Goal: Task Accomplishment & Management: Use online tool/utility

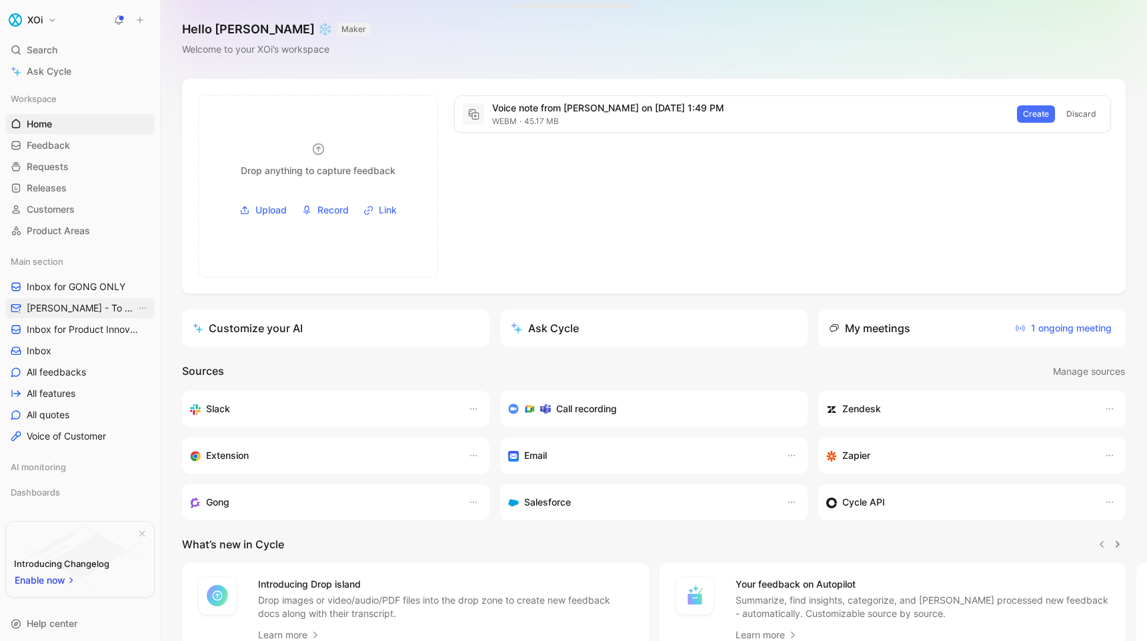
click at [77, 315] on span "[PERSON_NAME] - To Process" at bounding box center [81, 307] width 109 height 13
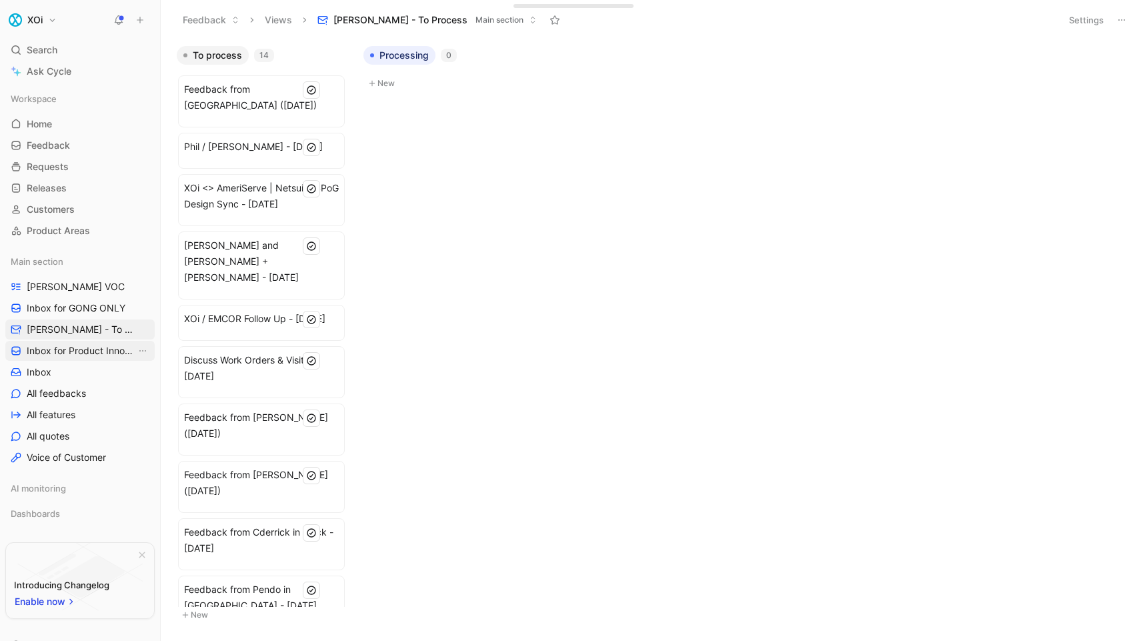
click at [63, 348] on span "Inbox for Product Innovation Product Area" at bounding box center [81, 350] width 109 height 13
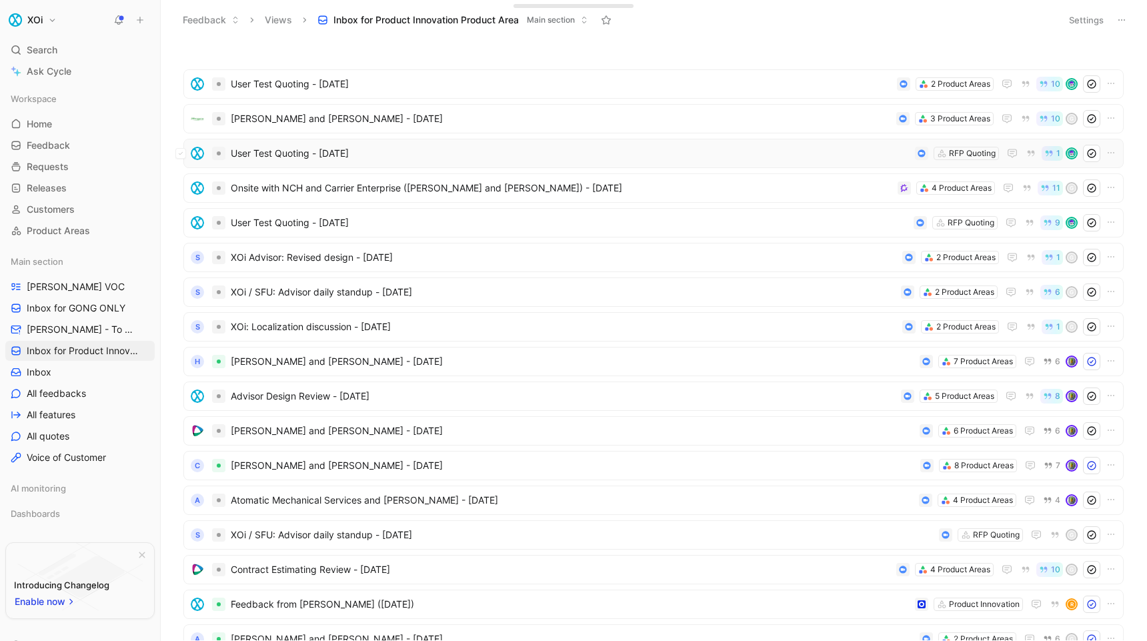
click at [382, 147] on span "User Test Quoting - [DATE]" at bounding box center [570, 153] width 679 height 16
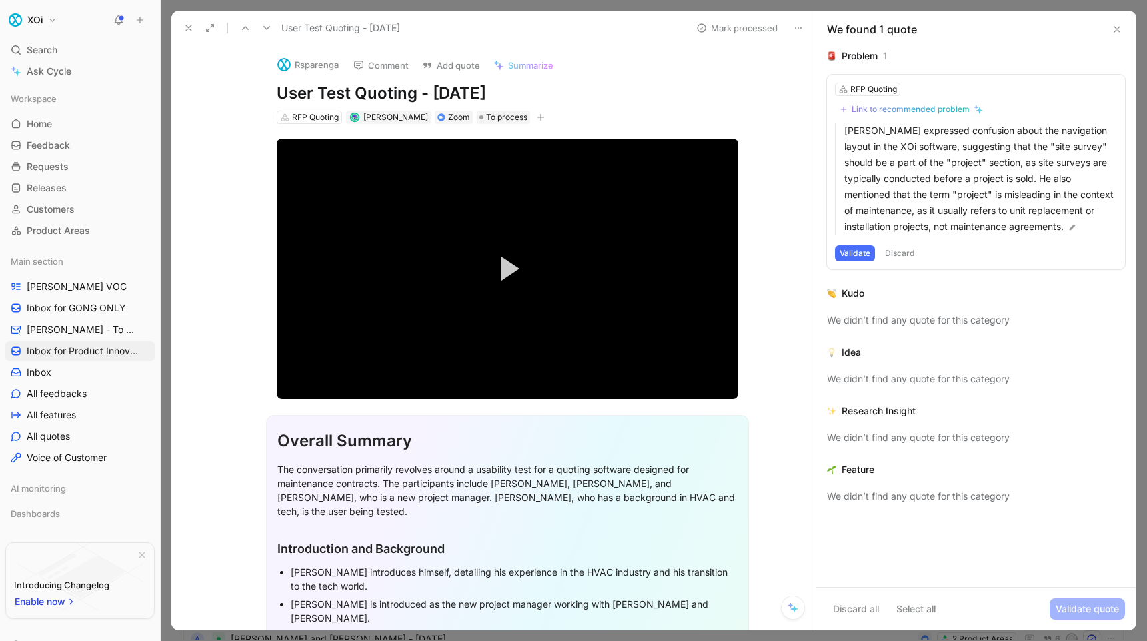
click at [898, 261] on button "Discard" at bounding box center [899, 253] width 39 height 16
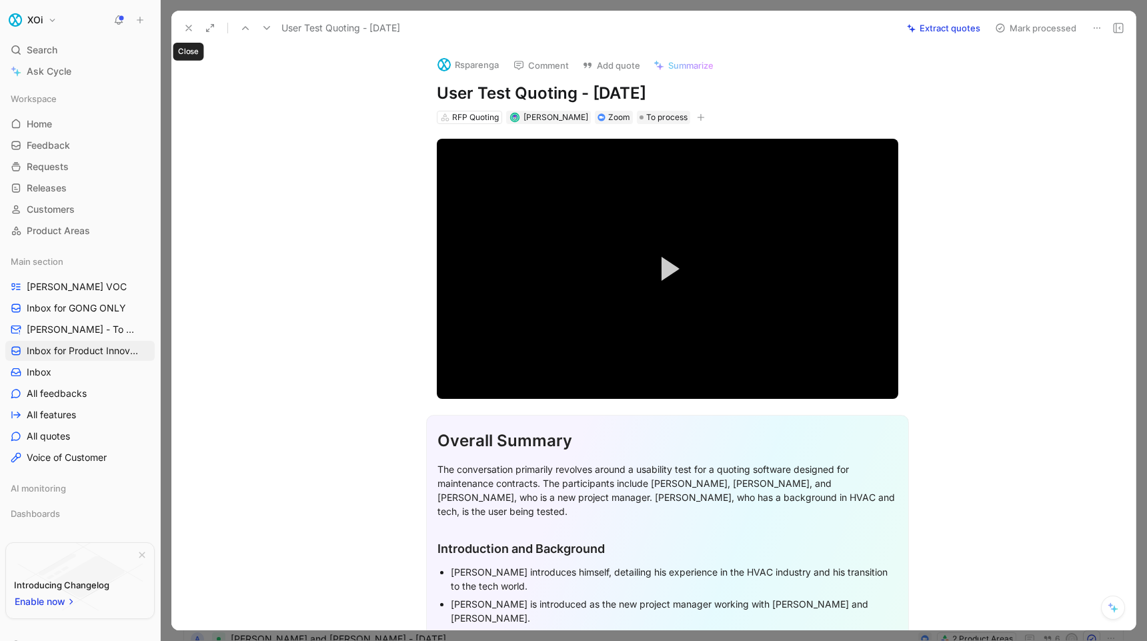
click at [188, 26] on icon at bounding box center [188, 28] width 11 height 11
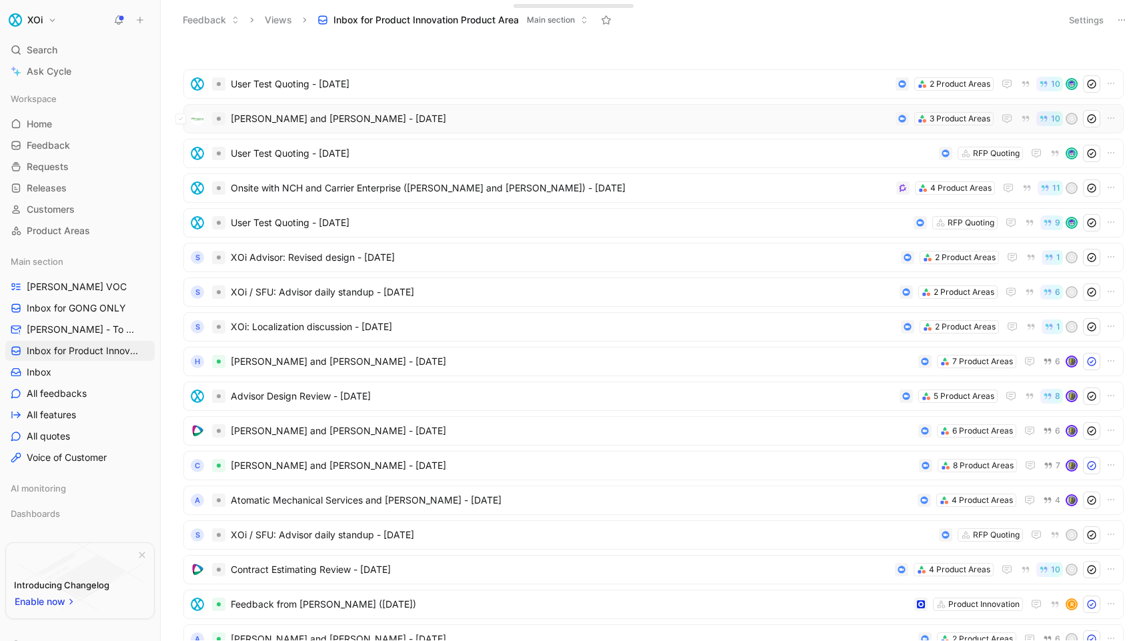
click at [484, 123] on span "[PERSON_NAME] and [PERSON_NAME] - [DATE]" at bounding box center [560, 119] width 659 height 16
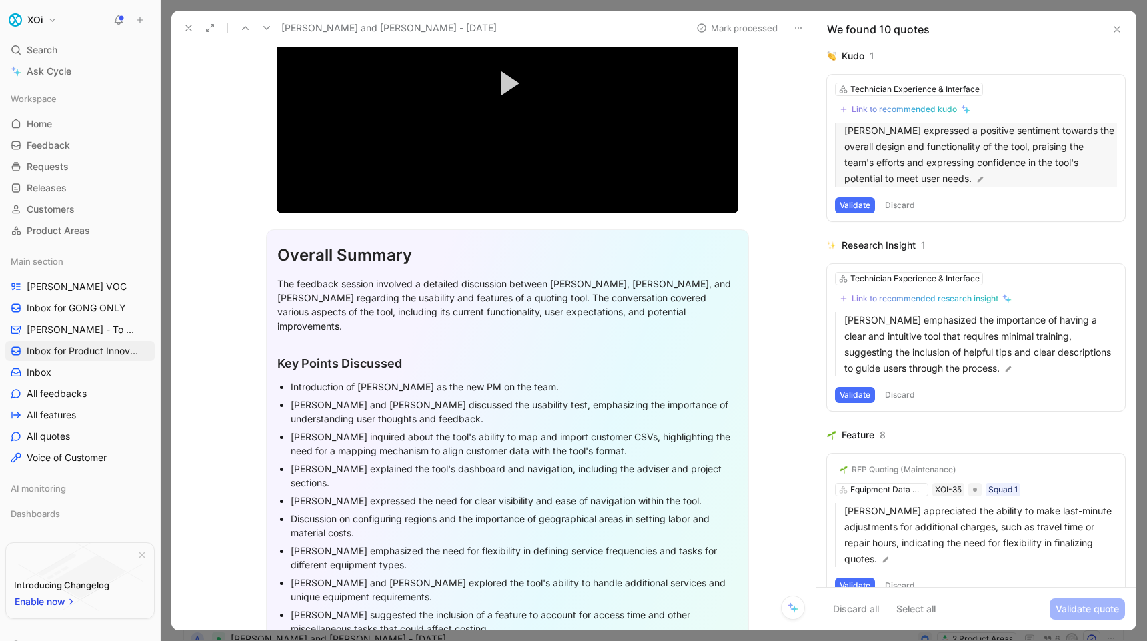
drag, startPoint x: 846, startPoint y: 131, endPoint x: 920, endPoint y: 181, distance: 89.7
click at [920, 181] on p "[PERSON_NAME] expressed a positive sentiment towards the overall design and fun…" at bounding box center [980, 155] width 273 height 64
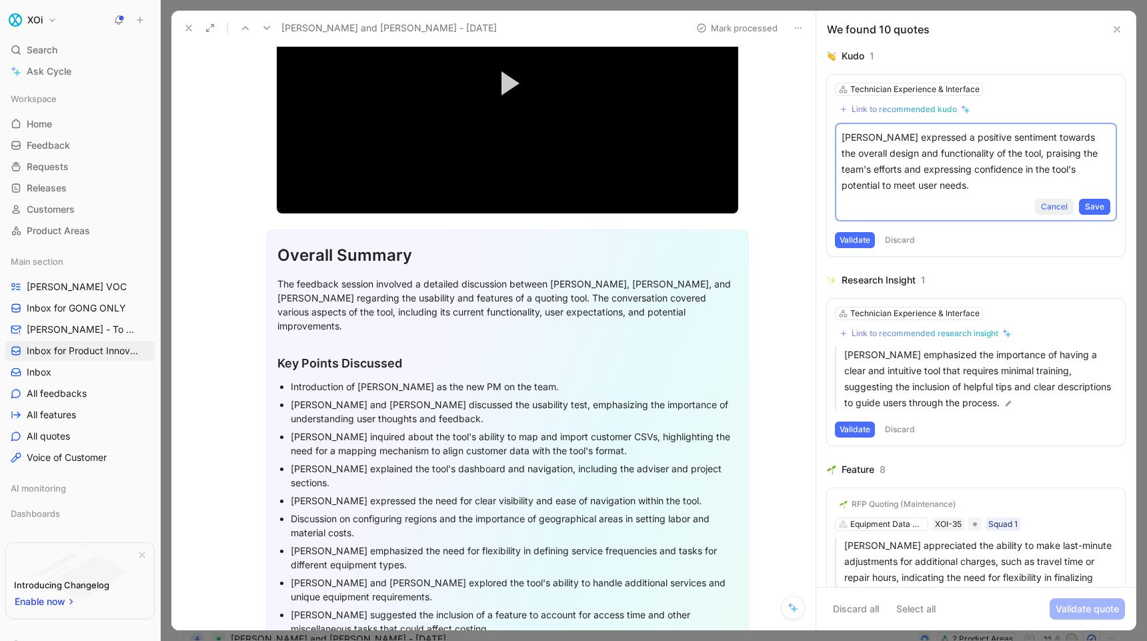
click at [1057, 205] on span "Cancel" at bounding box center [1054, 206] width 27 height 13
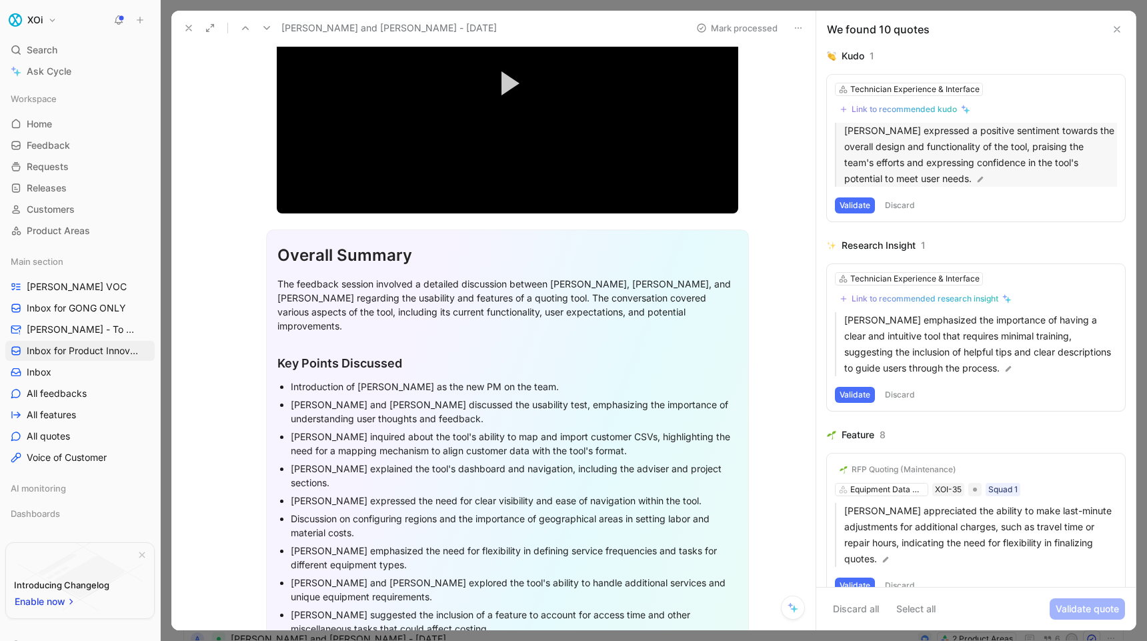
click at [994, 169] on p "[PERSON_NAME] expressed a positive sentiment towards the overall design and fun…" at bounding box center [980, 155] width 273 height 64
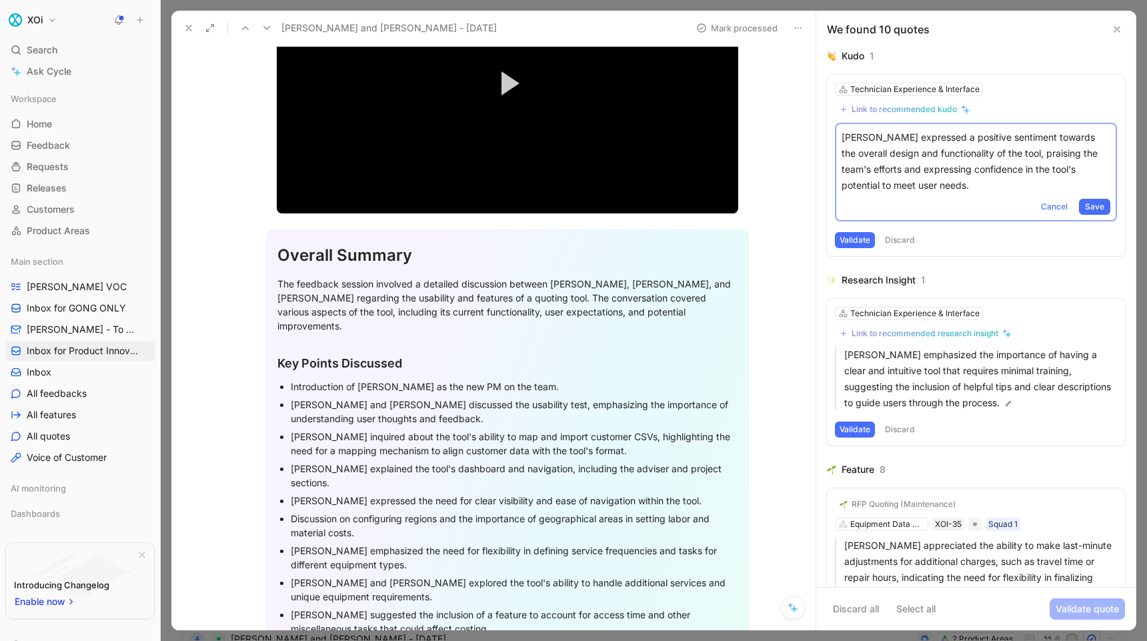
click at [1051, 117] on div "Technician Experience & Interface Link to recommended [PERSON_NAME] expressed a…" at bounding box center [976, 165] width 298 height 181
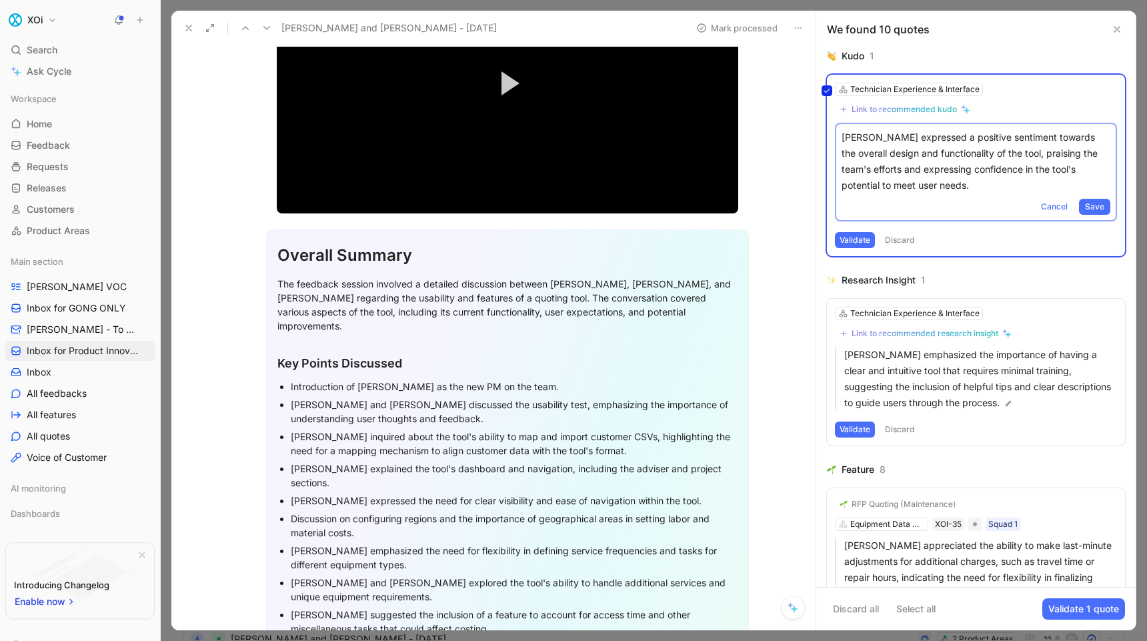
click at [1053, 205] on div "Technician Experience & Interface Link to recommended [PERSON_NAME] expressed a…" at bounding box center [976, 165] width 298 height 181
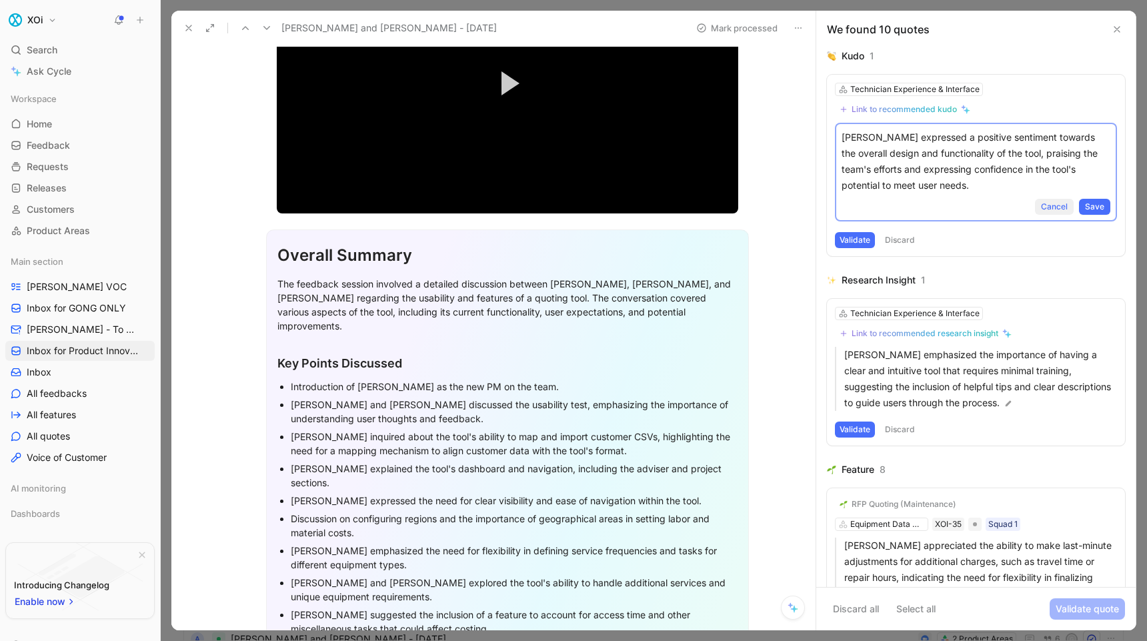
click at [1052, 203] on span "Cancel" at bounding box center [1054, 206] width 27 height 13
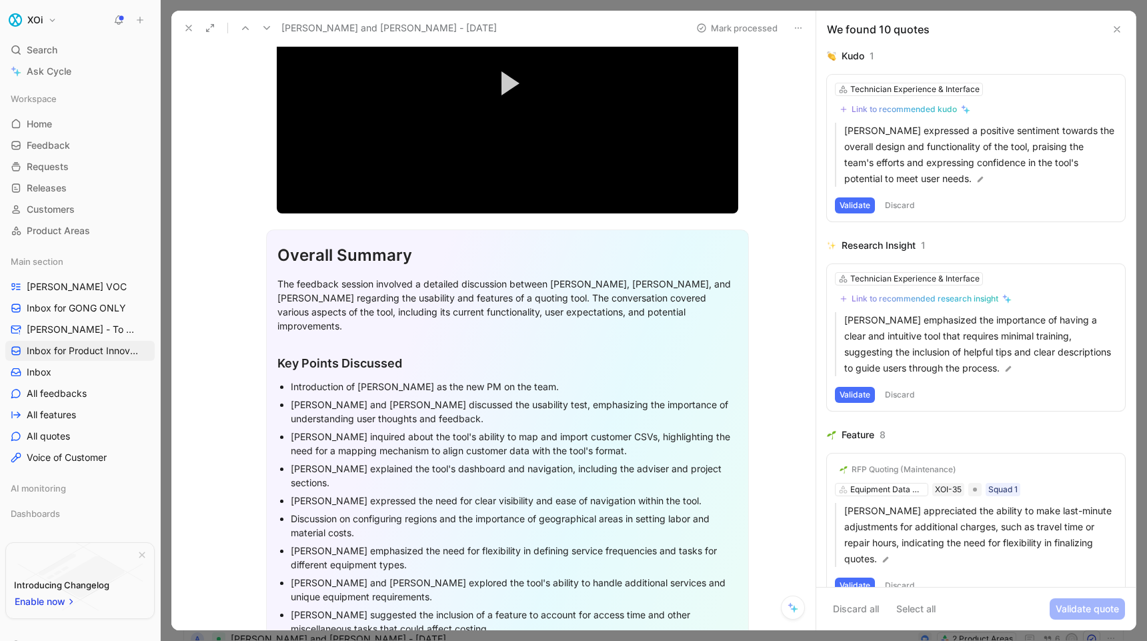
click at [1025, 211] on div "Validate Discard" at bounding box center [976, 205] width 282 height 16
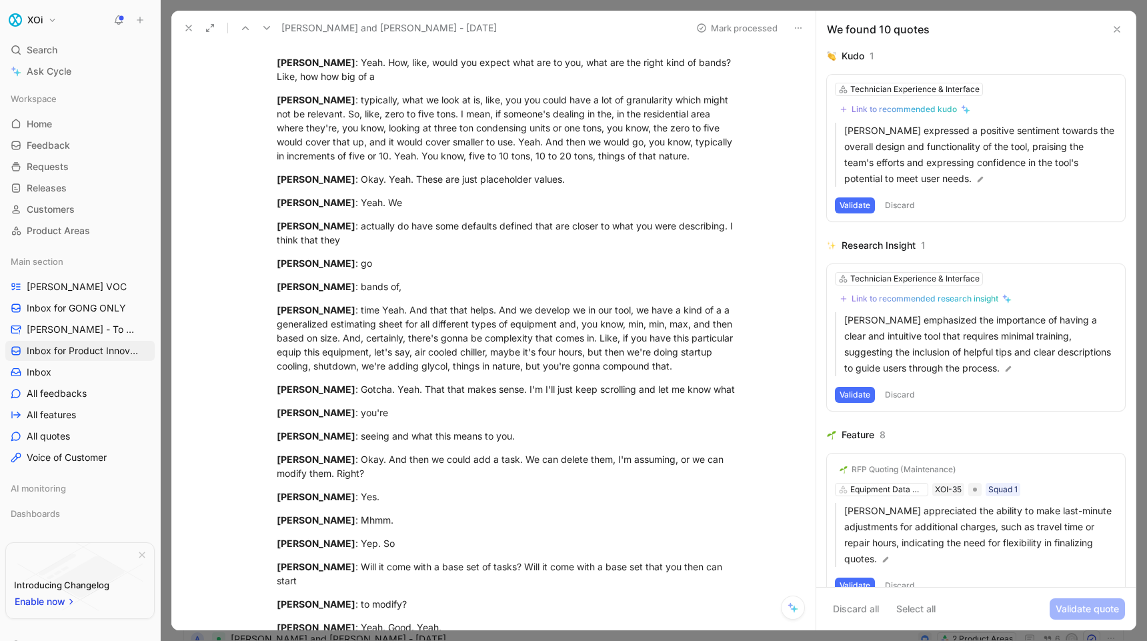
scroll to position [5787, 0]
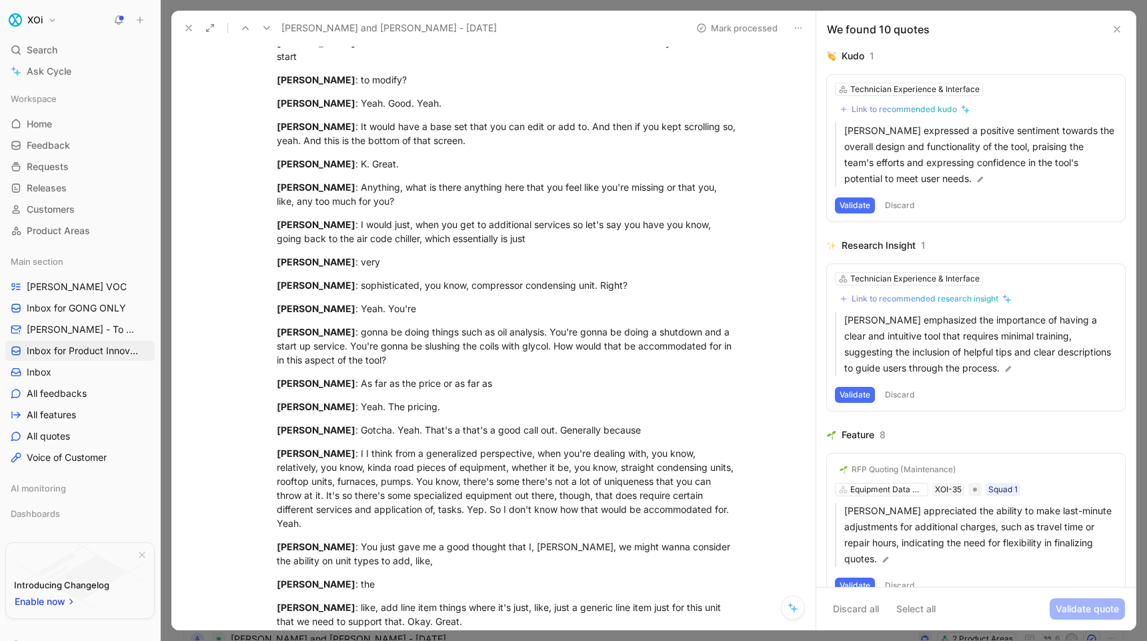
click at [827, 89] on icon at bounding box center [827, 91] width 8 height 8
click at [821, 85] on input "checkbox" at bounding box center [821, 85] width 0 height 0
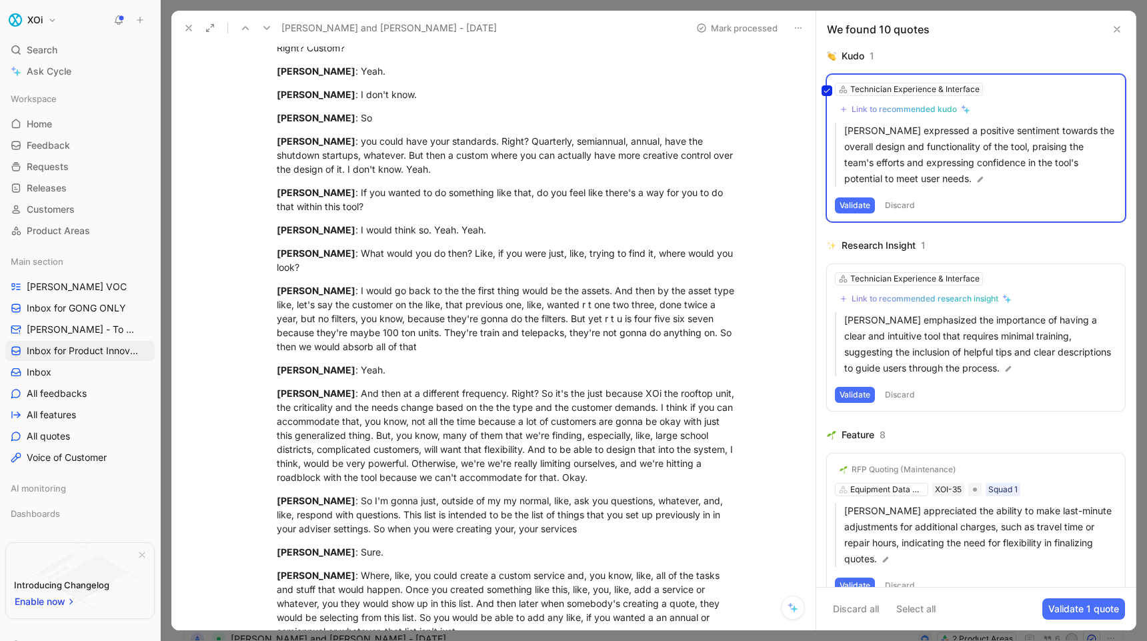
scroll to position [14798, 0]
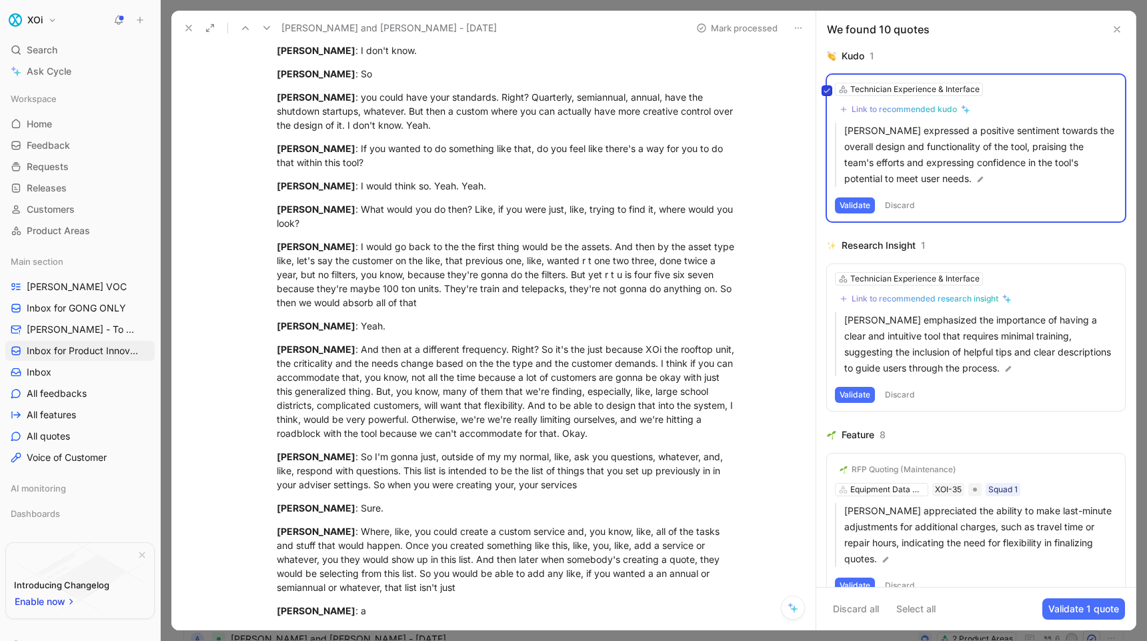
click at [827, 91] on icon at bounding box center [827, 91] width 8 height 8
click at [821, 85] on input "checkbox" at bounding box center [821, 85] width 0 height 0
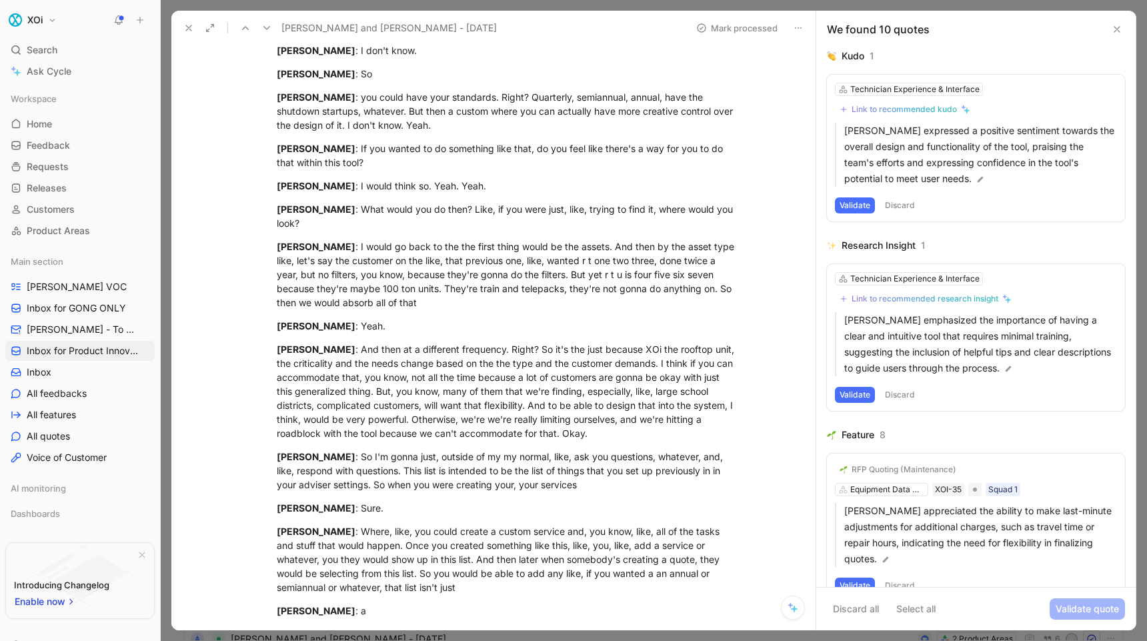
click at [854, 206] on button "Validate" at bounding box center [855, 205] width 40 height 16
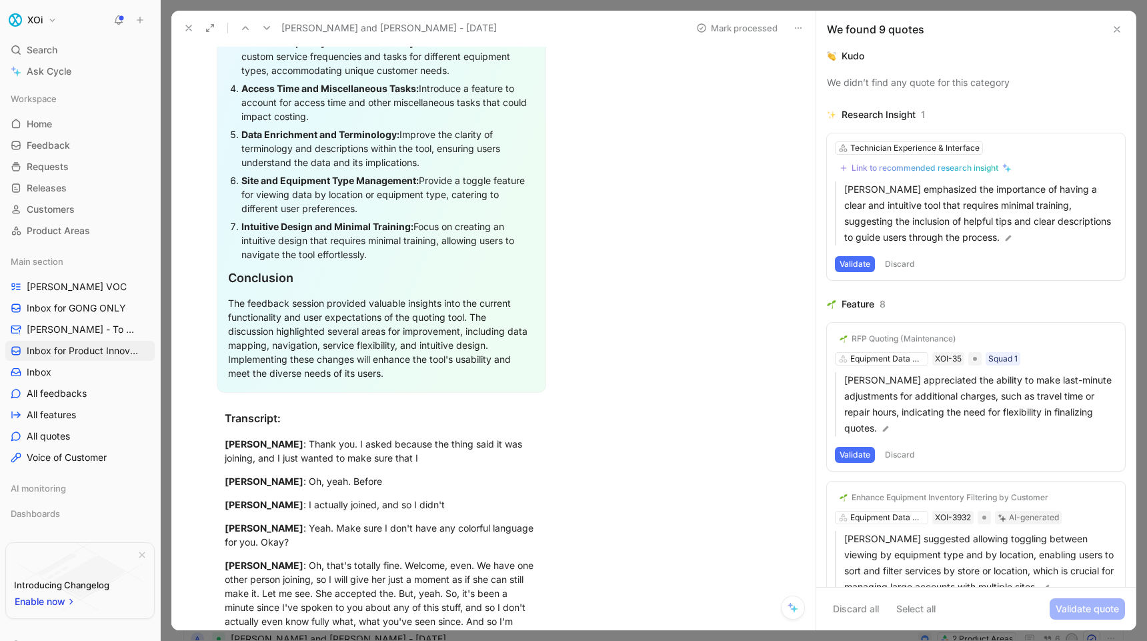
scroll to position [0, 0]
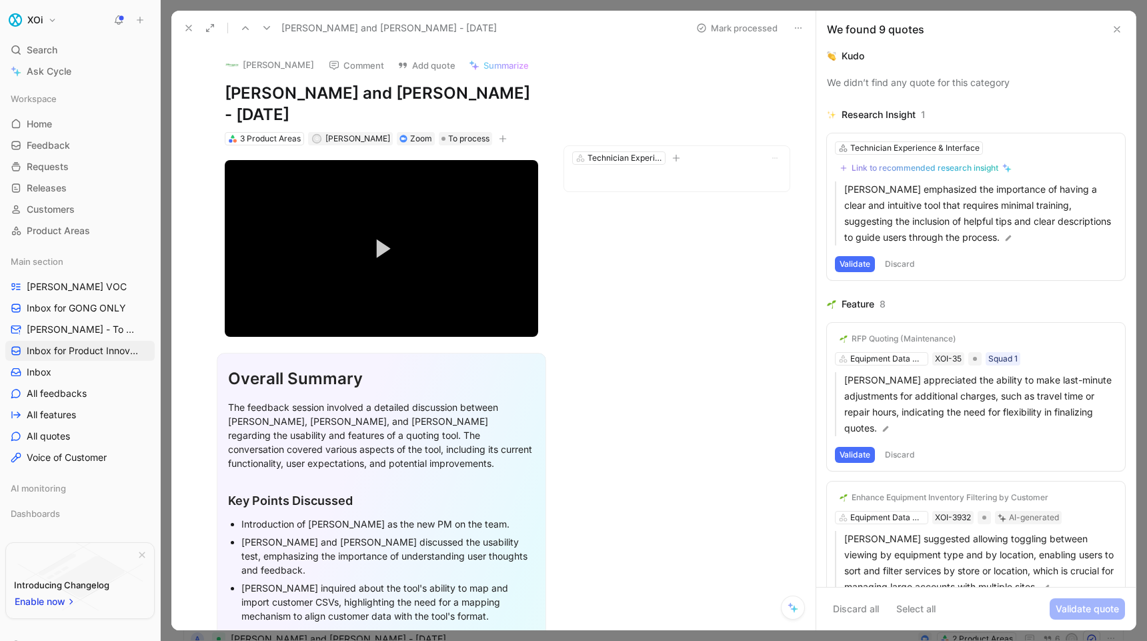
click at [807, 30] on button at bounding box center [798, 28] width 19 height 19
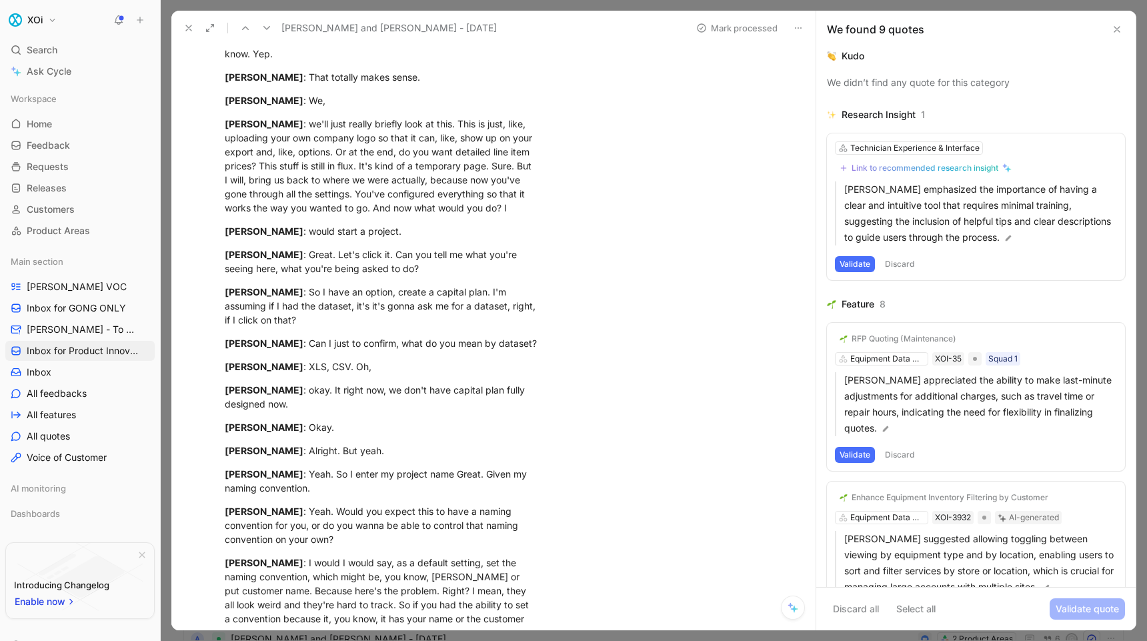
scroll to position [7790, 0]
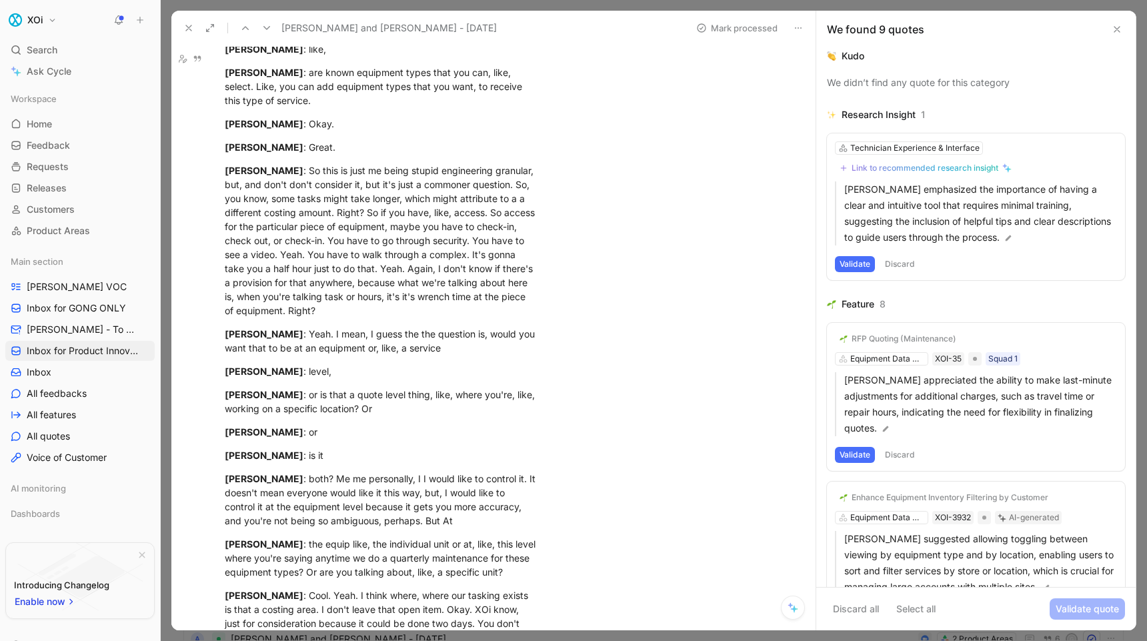
click at [211, 34] on button at bounding box center [210, 28] width 19 height 19
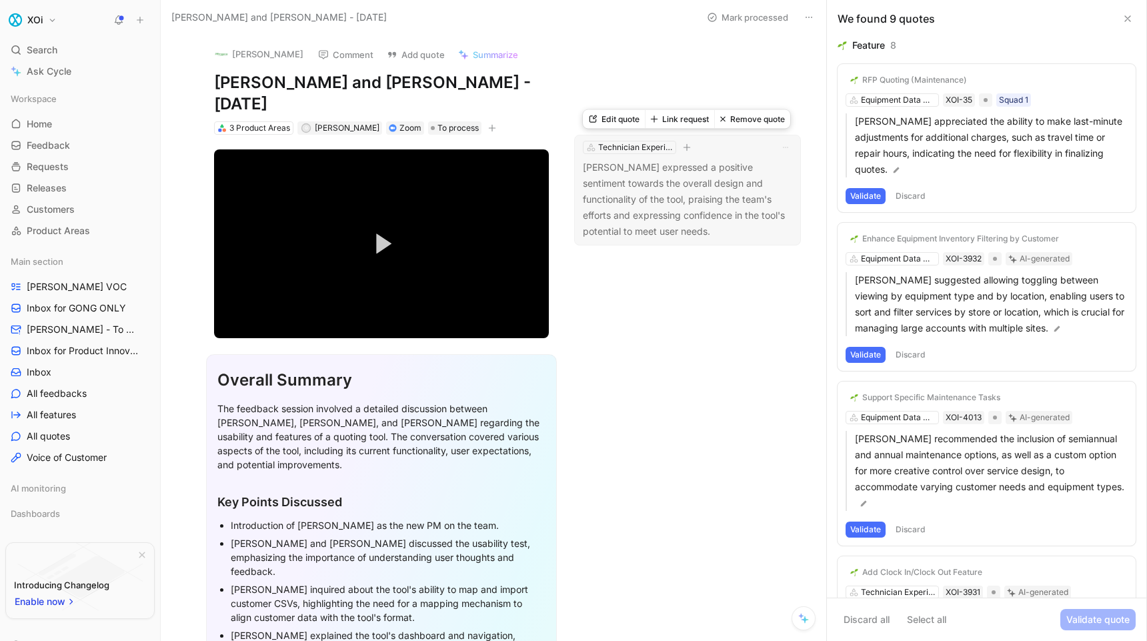
click at [635, 204] on p "[PERSON_NAME] expressed a positive sentiment towards the overall design and fun…" at bounding box center [687, 199] width 209 height 80
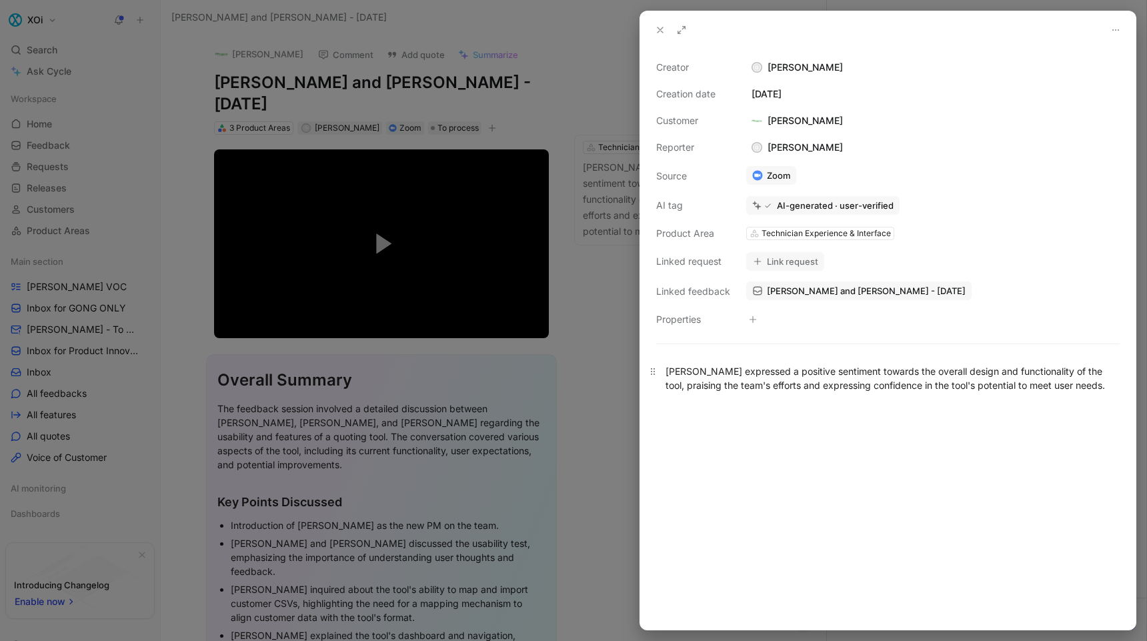
click at [677, 373] on div "[PERSON_NAME] expressed a positive sentiment towards the overall design and fun…" at bounding box center [887, 378] width 445 height 28
drag, startPoint x: 677, startPoint y: 373, endPoint x: 1013, endPoint y: 412, distance: 337.6
click at [1013, 412] on div "[PERSON_NAME] expressed a positive sentiment towards the overall design and fun…" at bounding box center [887, 489] width 495 height 280
copy div "[PERSON_NAME] expressed a positive sentiment towards the overall design and fun…"
click at [615, 449] on div at bounding box center [573, 320] width 1147 height 641
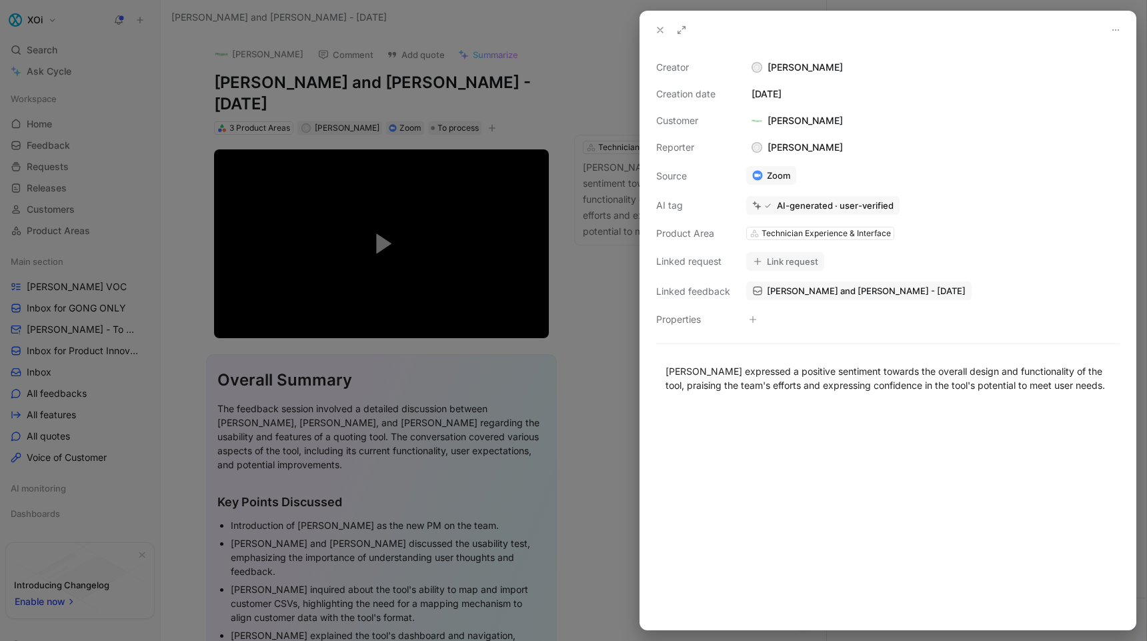
click at [657, 27] on icon at bounding box center [660, 30] width 11 height 11
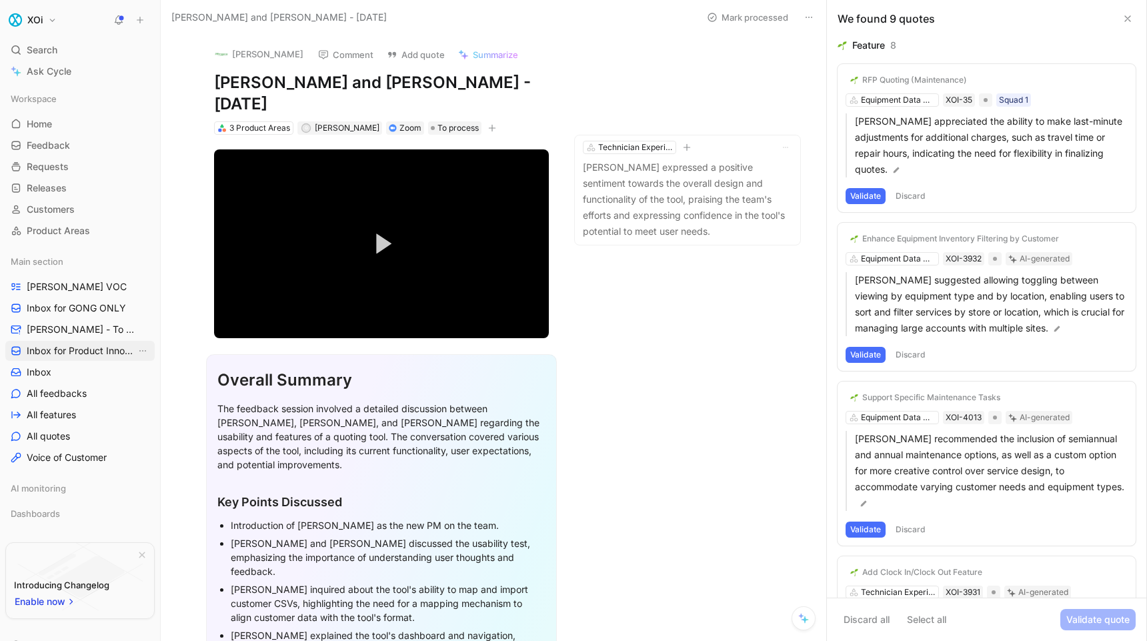
click at [94, 350] on span "Inbox for Product Innovation Product Area" at bounding box center [81, 350] width 109 height 13
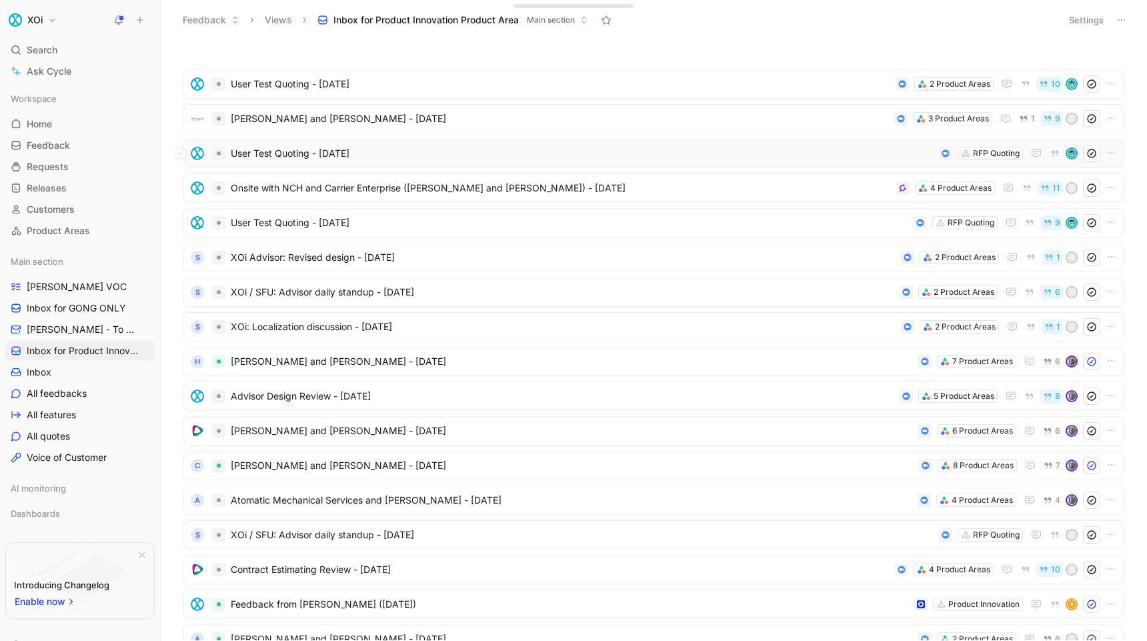
click at [281, 153] on span "User Test Quoting - [DATE]" at bounding box center [582, 153] width 703 height 16
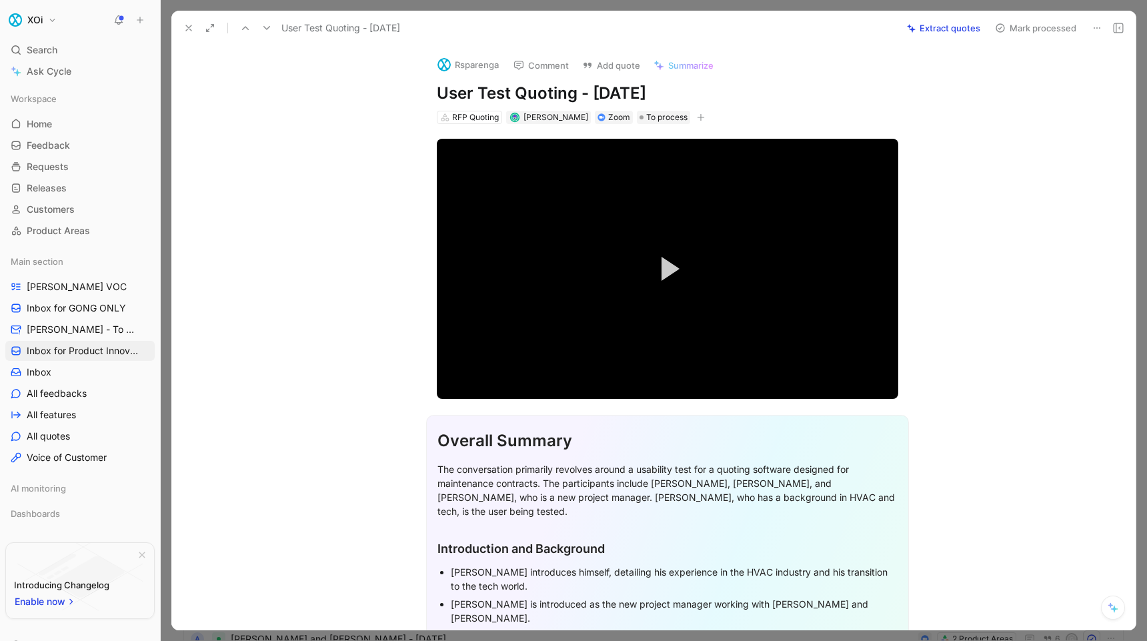
click at [941, 30] on button "Extract quotes" at bounding box center [943, 28] width 85 height 19
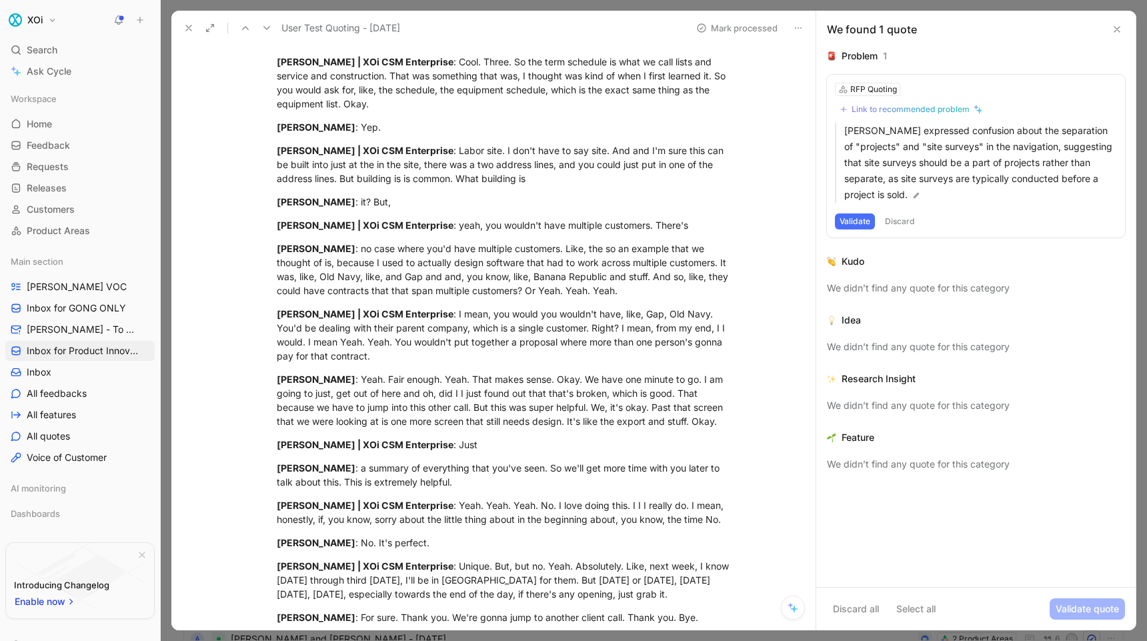
scroll to position [17081, 0]
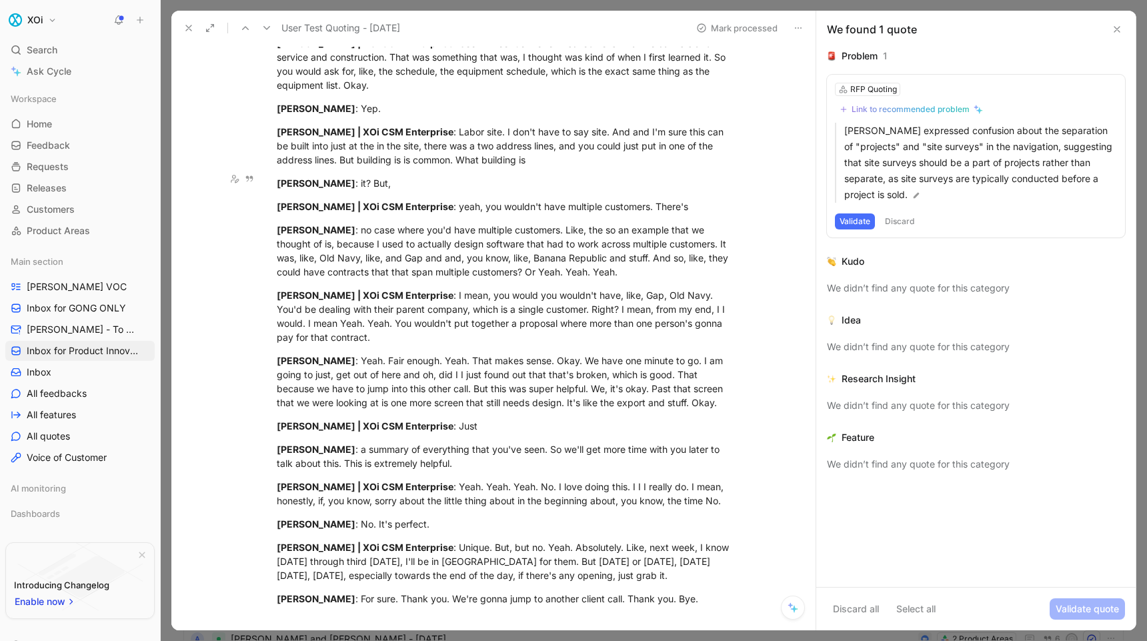
click at [185, 26] on icon at bounding box center [188, 28] width 11 height 11
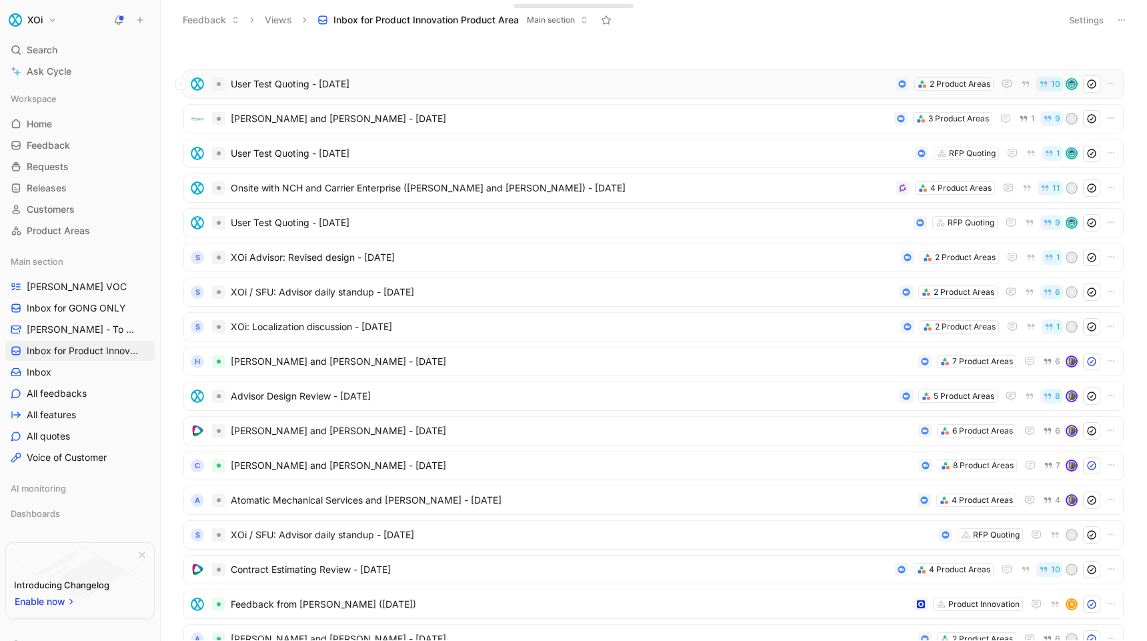
click at [417, 84] on span "User Test Quoting - [DATE]" at bounding box center [560, 84] width 659 height 16
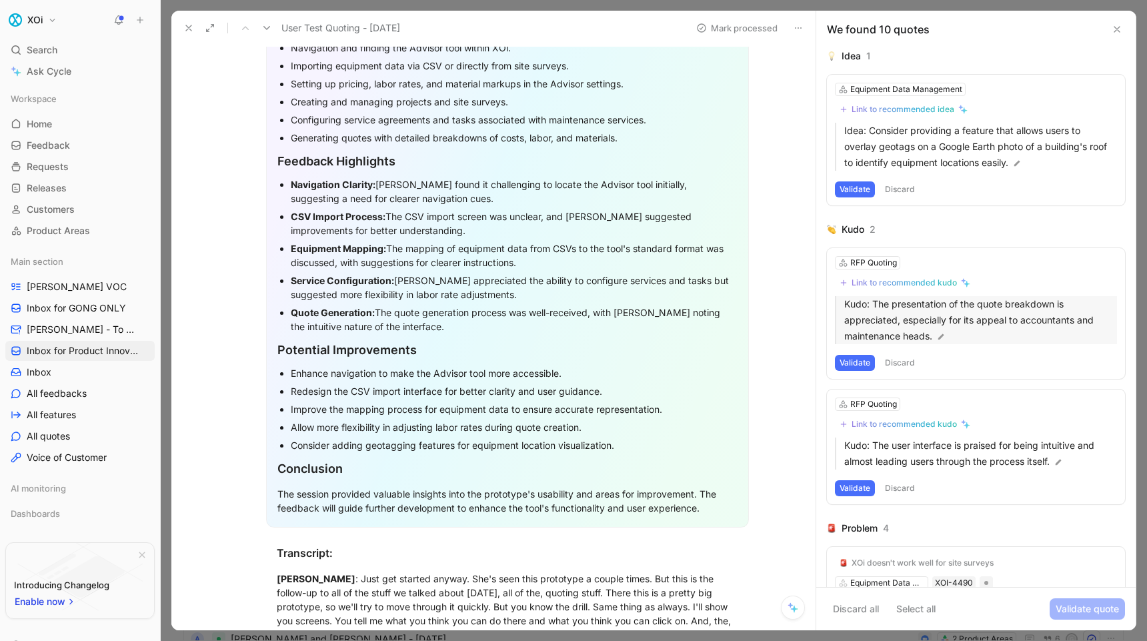
click at [897, 313] on p "Kudo: The presentation of the quote breakdown is appreciated, especially for it…" at bounding box center [980, 320] width 273 height 48
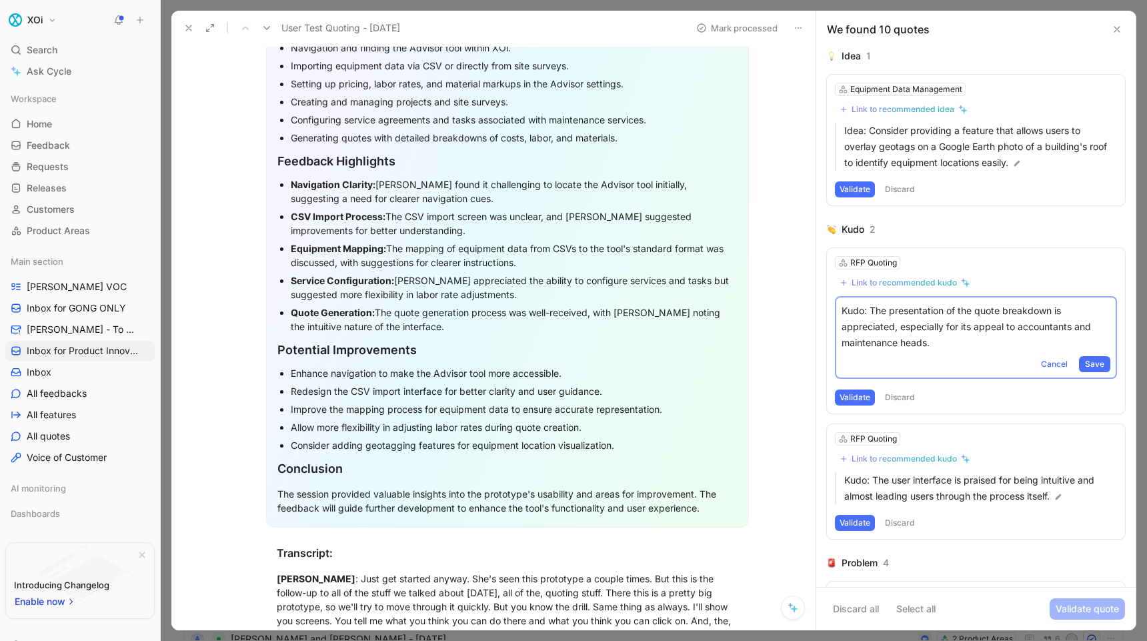
click at [951, 402] on div "Validate Discard" at bounding box center [976, 397] width 282 height 16
click at [850, 396] on button "Validate" at bounding box center [855, 397] width 40 height 16
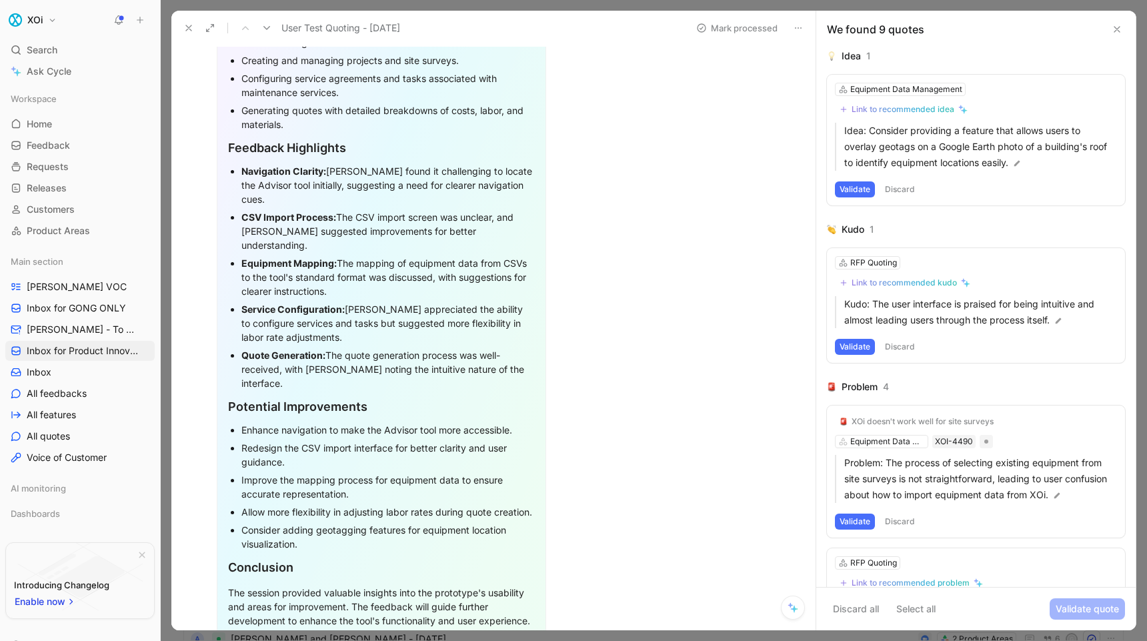
click at [852, 342] on button "Validate" at bounding box center [855, 347] width 40 height 16
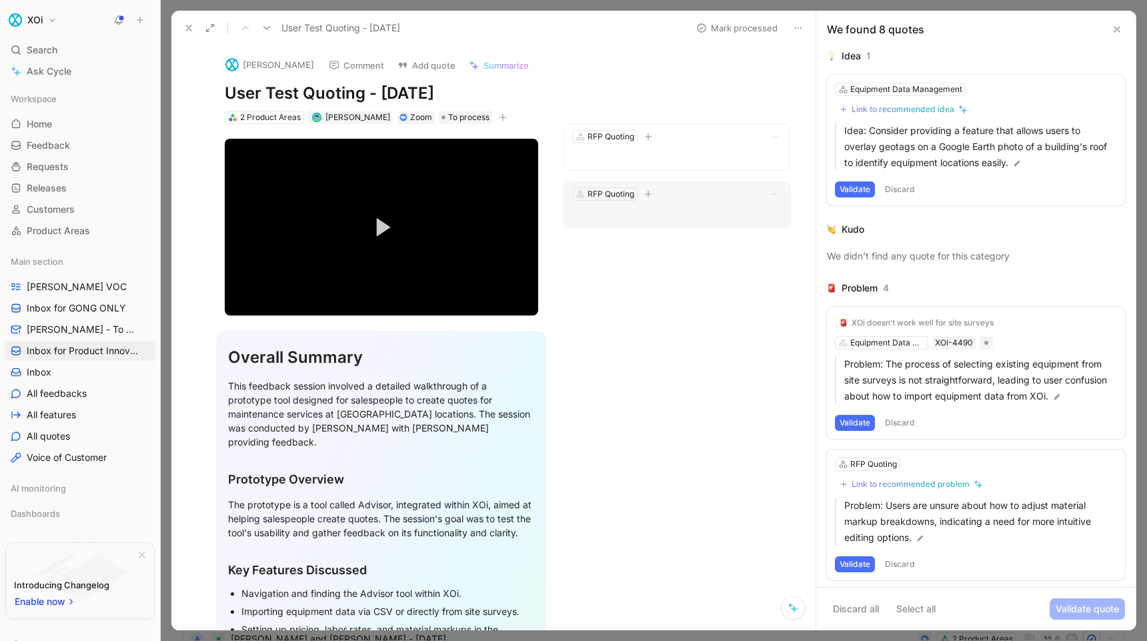
click at [686, 212] on p at bounding box center [676, 214] width 209 height 16
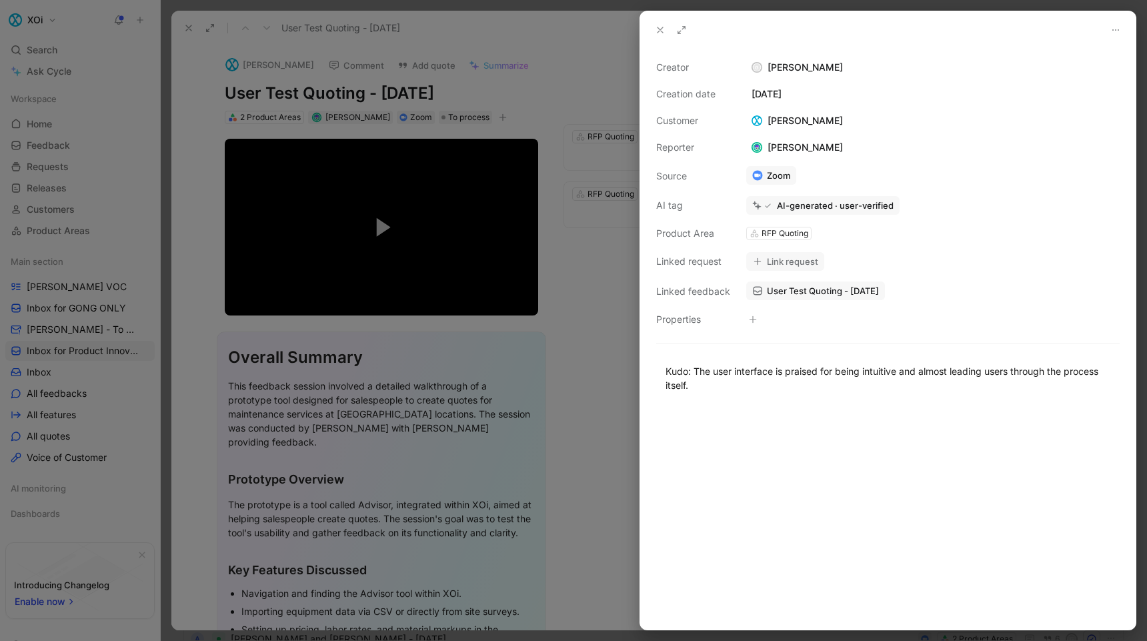
click at [593, 361] on div at bounding box center [573, 320] width 1147 height 641
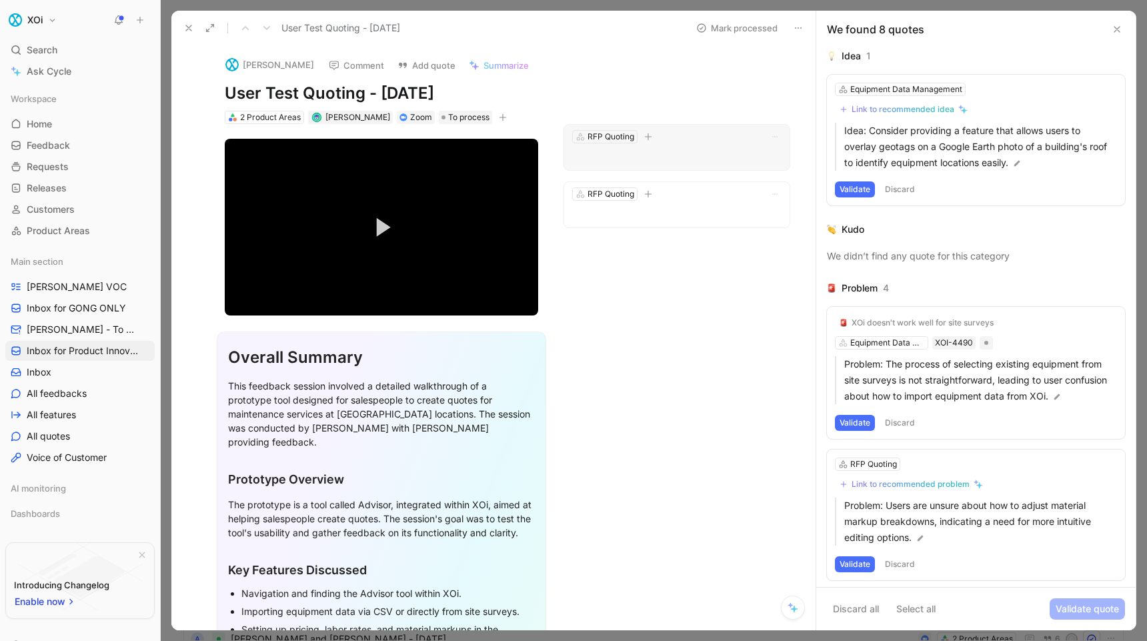
click at [706, 151] on p at bounding box center [676, 157] width 209 height 16
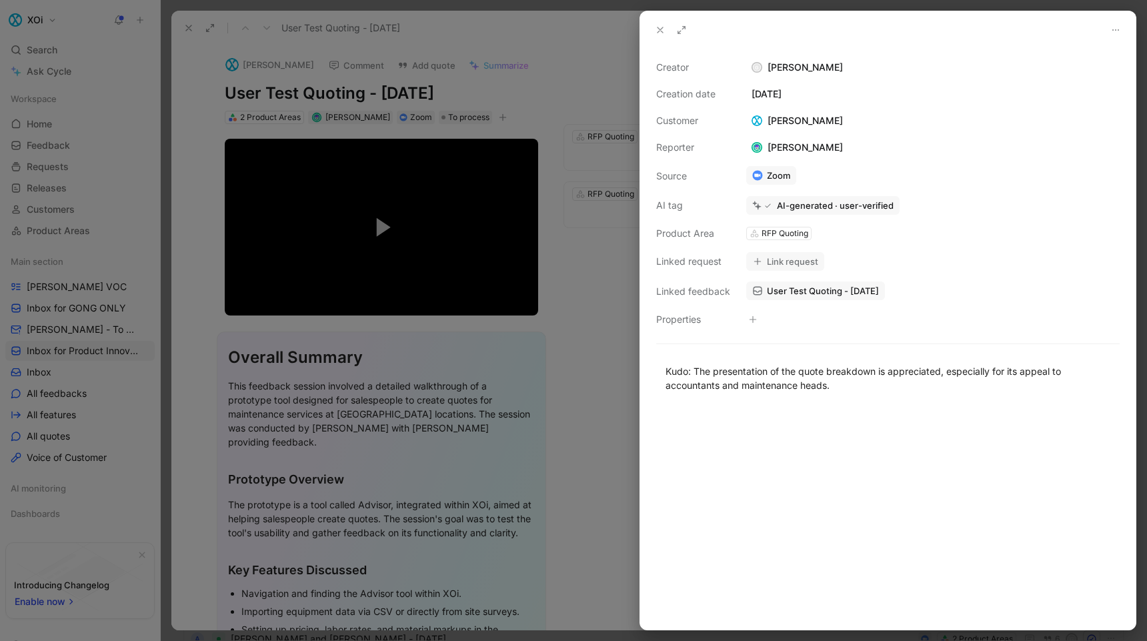
click at [621, 371] on div at bounding box center [573, 320] width 1147 height 641
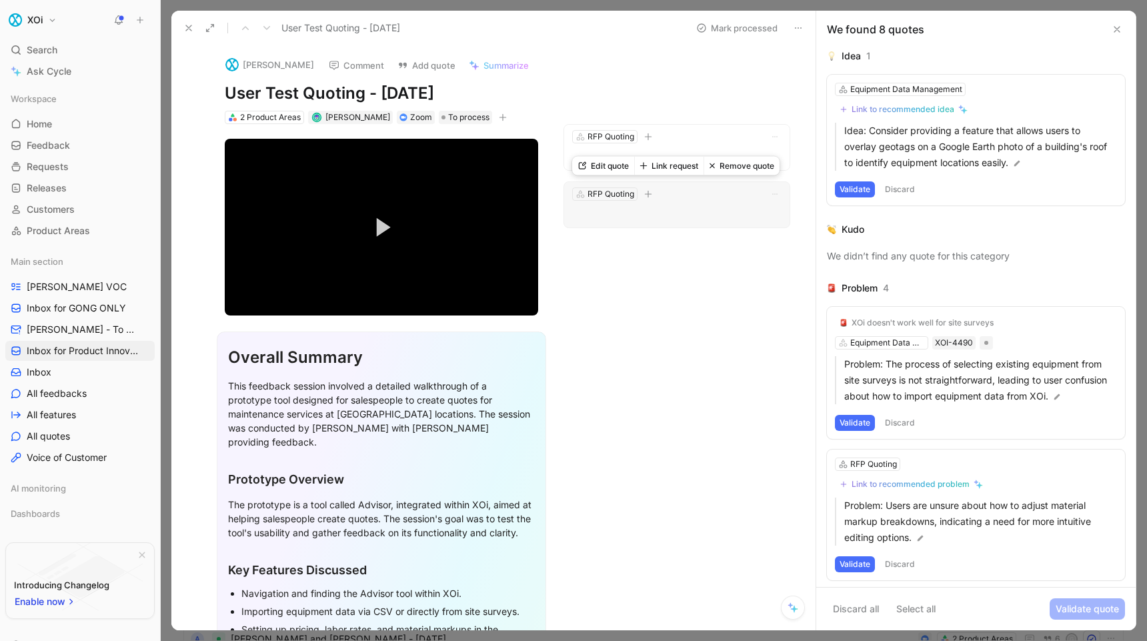
click at [682, 163] on button "Link request" at bounding box center [668, 166] width 69 height 19
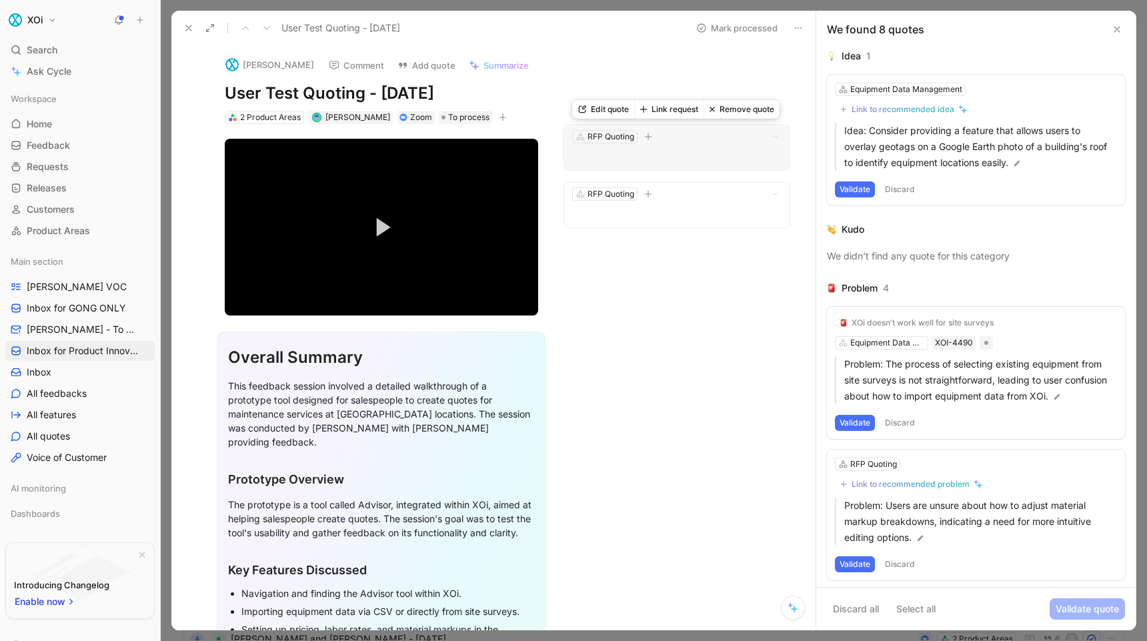
click at [693, 141] on div "RFP Quoting" at bounding box center [676, 136] width 209 height 13
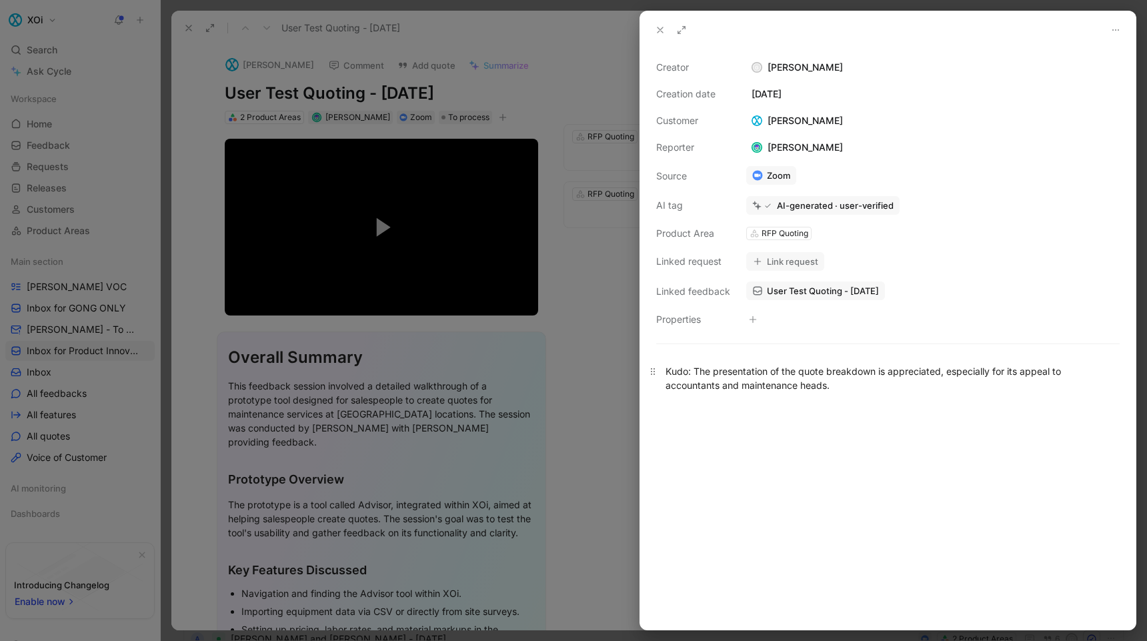
click at [705, 372] on div "Kudo: The presentation of the quote breakdown is appreciated, especially for it…" at bounding box center [887, 378] width 445 height 28
drag, startPoint x: 705, startPoint y: 372, endPoint x: 824, endPoint y: 387, distance: 120.2
click at [824, 387] on div "Kudo: The presentation of the quote breakdown is appreciated, especially for it…" at bounding box center [887, 378] width 445 height 28
copy div "The presentation of the quote breakdown is appreciated, especially for its appe…"
click at [745, 470] on div at bounding box center [887, 518] width 495 height 223
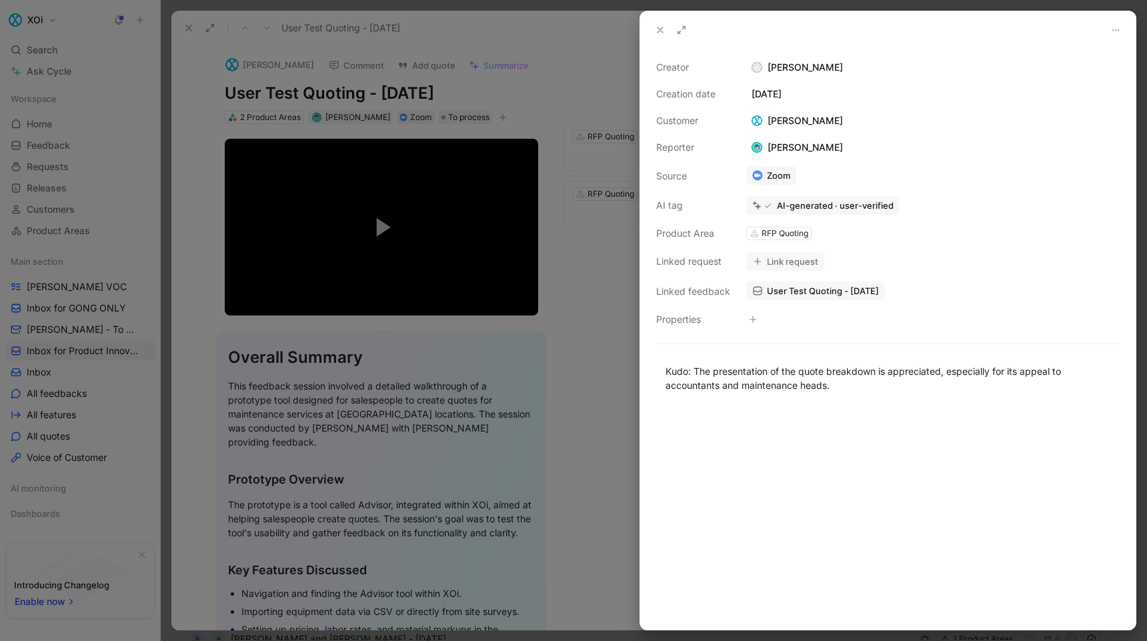
click at [660, 26] on icon at bounding box center [660, 30] width 11 height 11
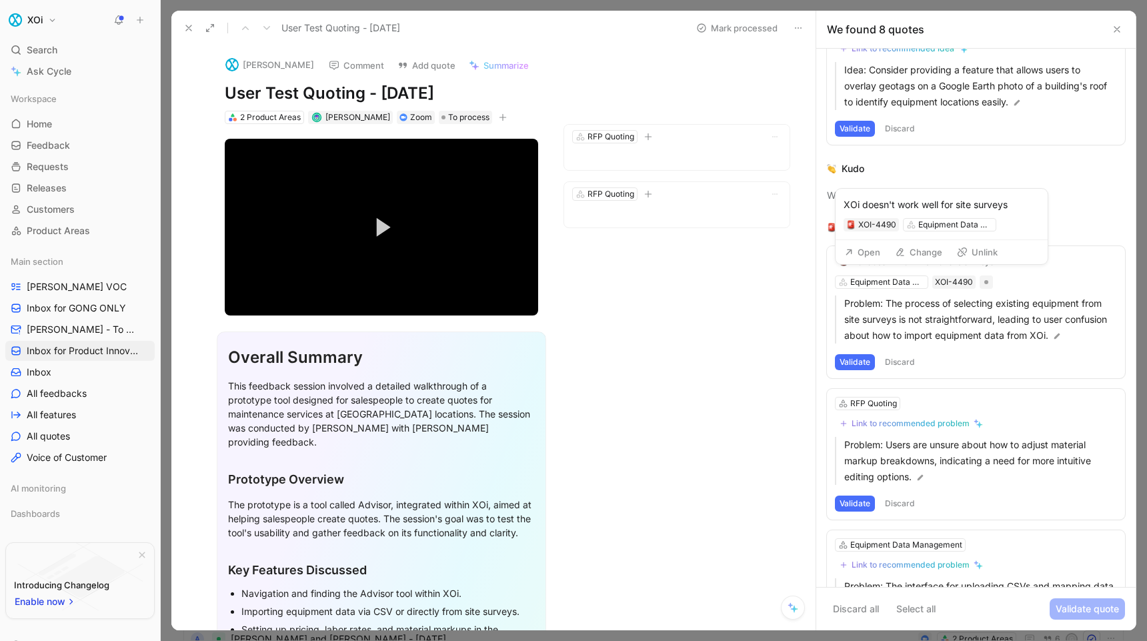
scroll to position [69, 0]
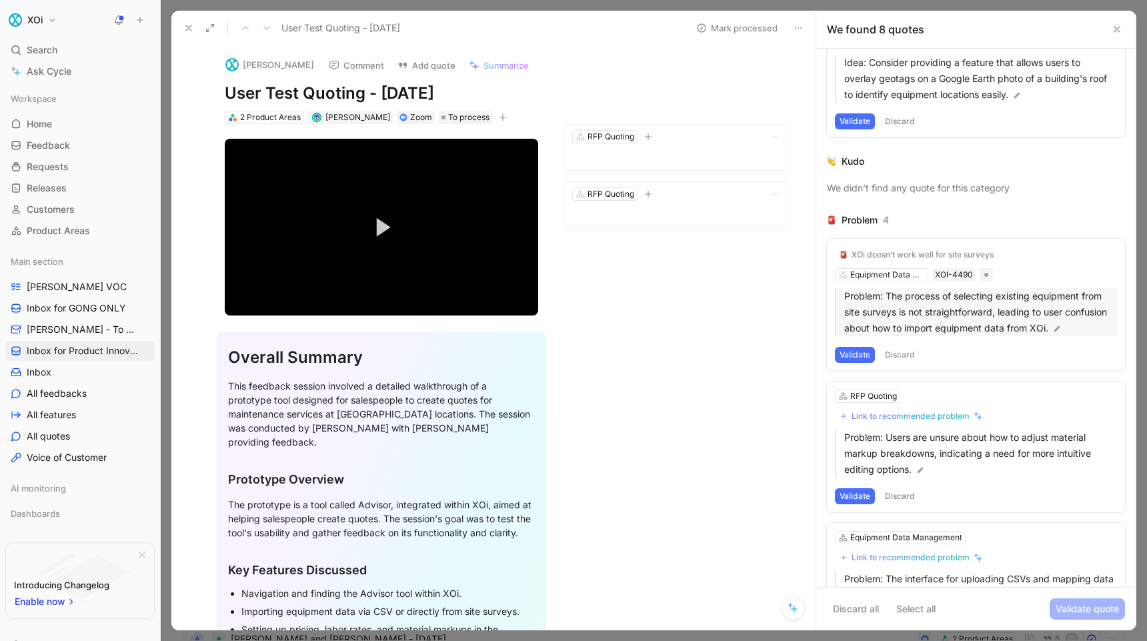
click at [895, 297] on p "Problem: The process of selecting existing equipment from site surveys is not s…" at bounding box center [980, 312] width 273 height 48
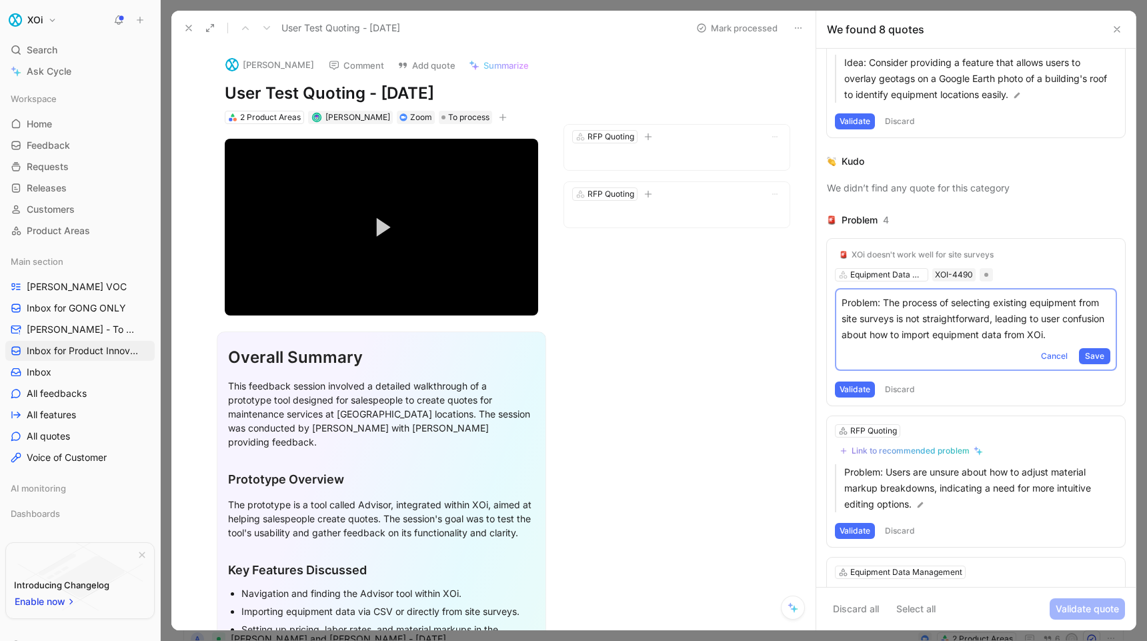
click at [897, 297] on p "Problem: The process of selecting existing equipment from site surveys is not s…" at bounding box center [975, 319] width 269 height 48
click at [889, 306] on p "Problem: The process of selecting existing equipment from site surveys is not s…" at bounding box center [975, 319] width 269 height 48
drag, startPoint x: 889, startPoint y: 306, endPoint x: 1108, endPoint y: 339, distance: 221.7
click at [1108, 339] on p "Problem: The process of selecting existing equipment from site surveys is not s…" at bounding box center [975, 319] width 269 height 48
copy p "The process of selecting existing equipment from site surveys is not straightfo…"
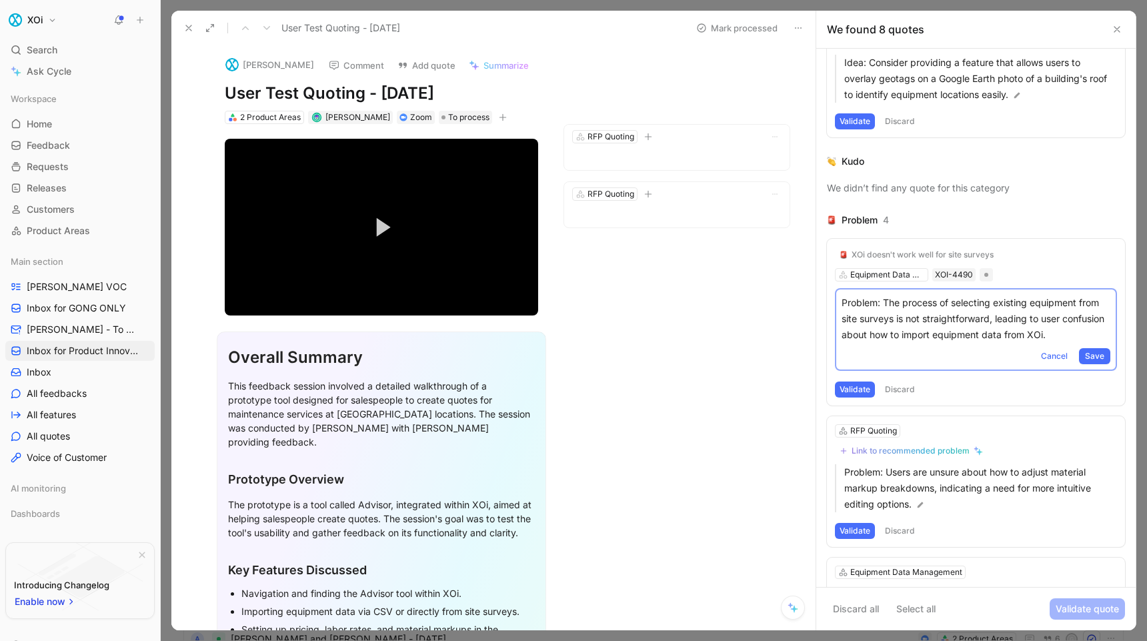
click at [851, 386] on button "Validate" at bounding box center [855, 389] width 40 height 16
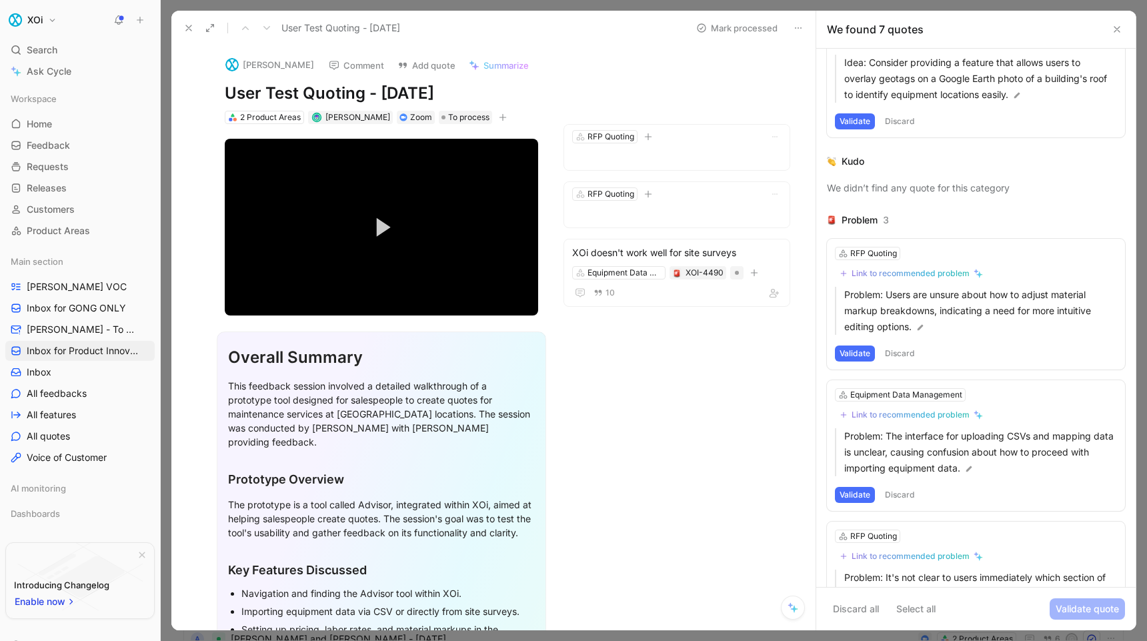
click at [188, 30] on icon at bounding box center [188, 28] width 11 height 11
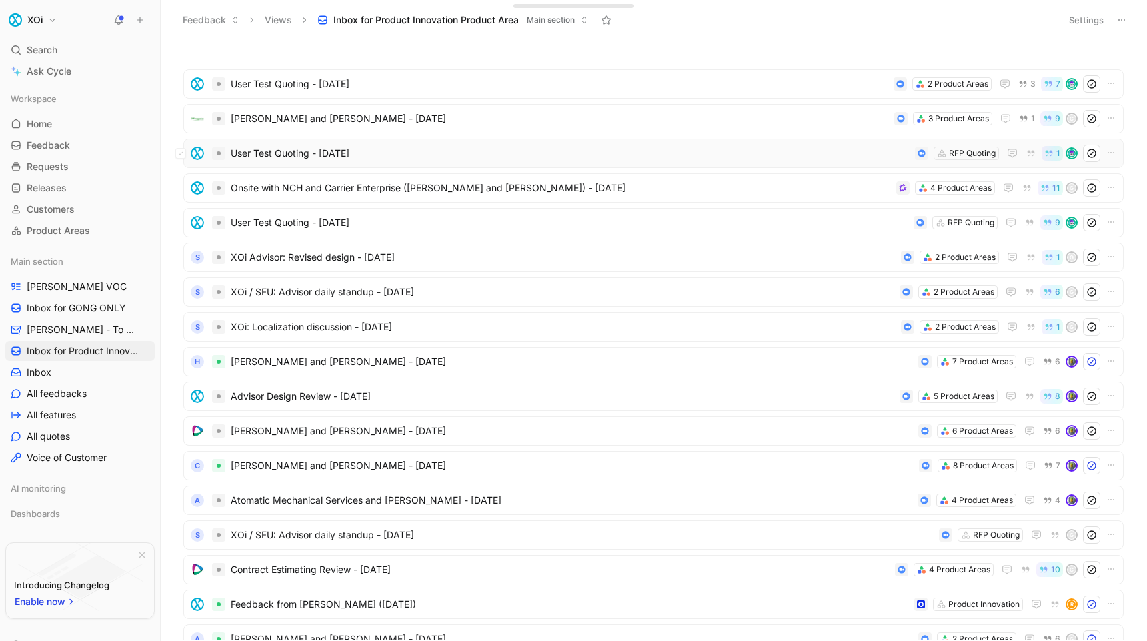
click at [303, 147] on span "User Test Quoting - [DATE]" at bounding box center [570, 153] width 679 height 16
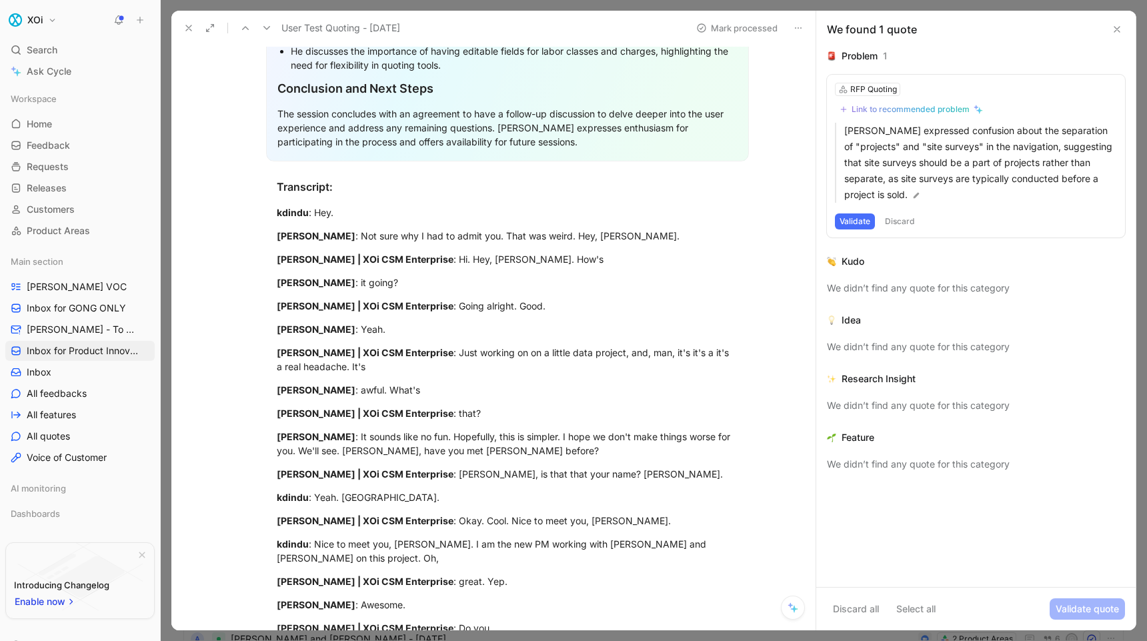
scroll to position [931, 0]
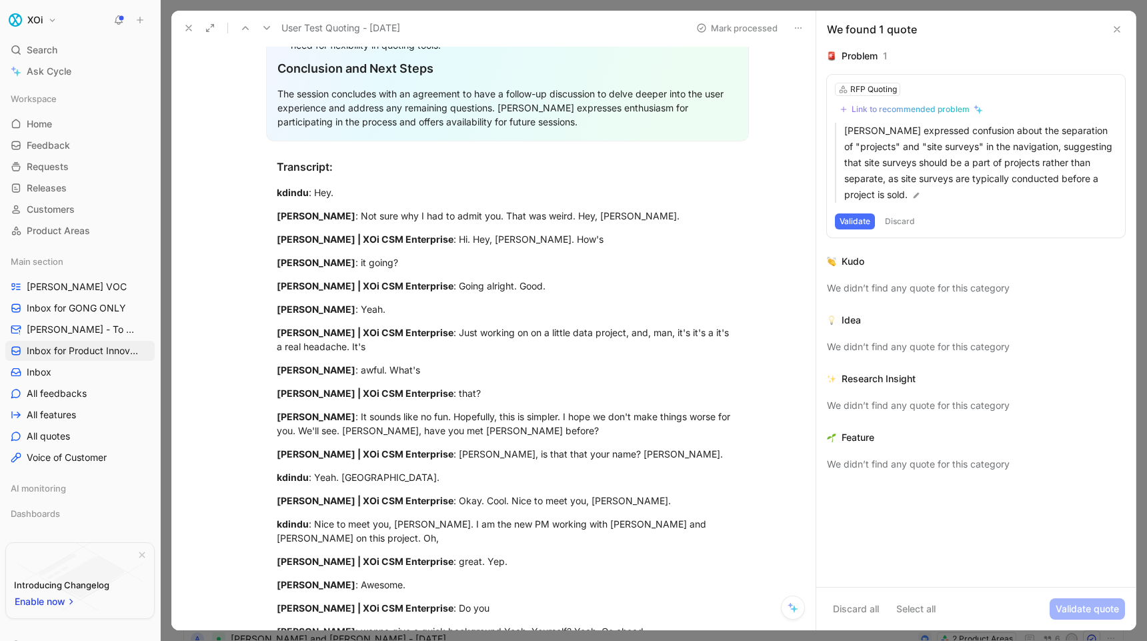
click at [861, 221] on button "Validate" at bounding box center [855, 221] width 40 height 16
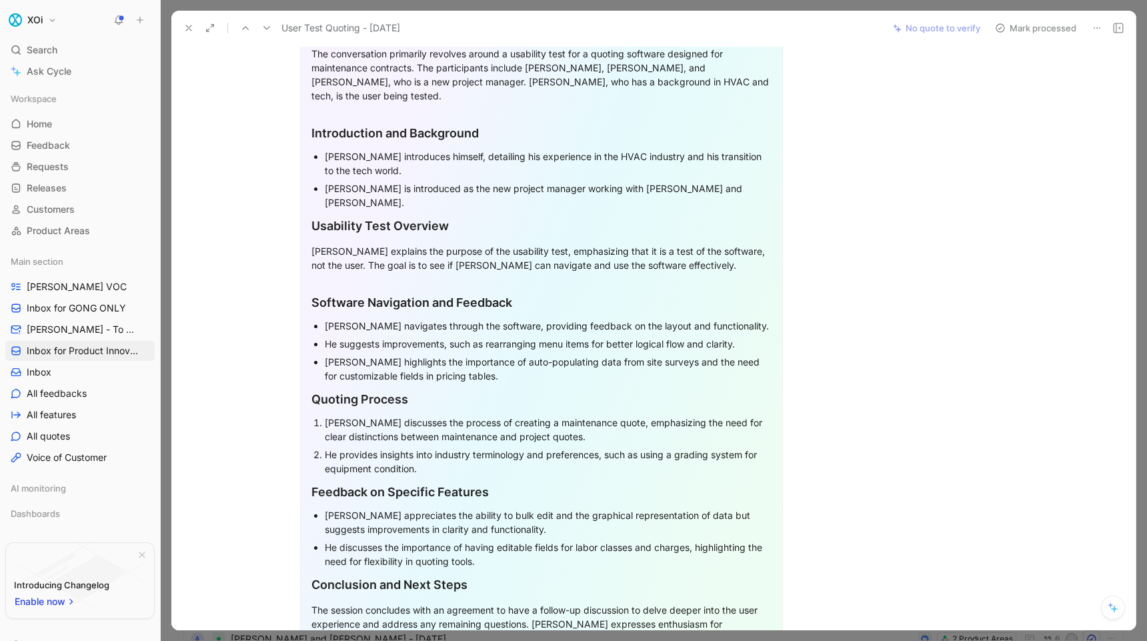
scroll to position [0, 0]
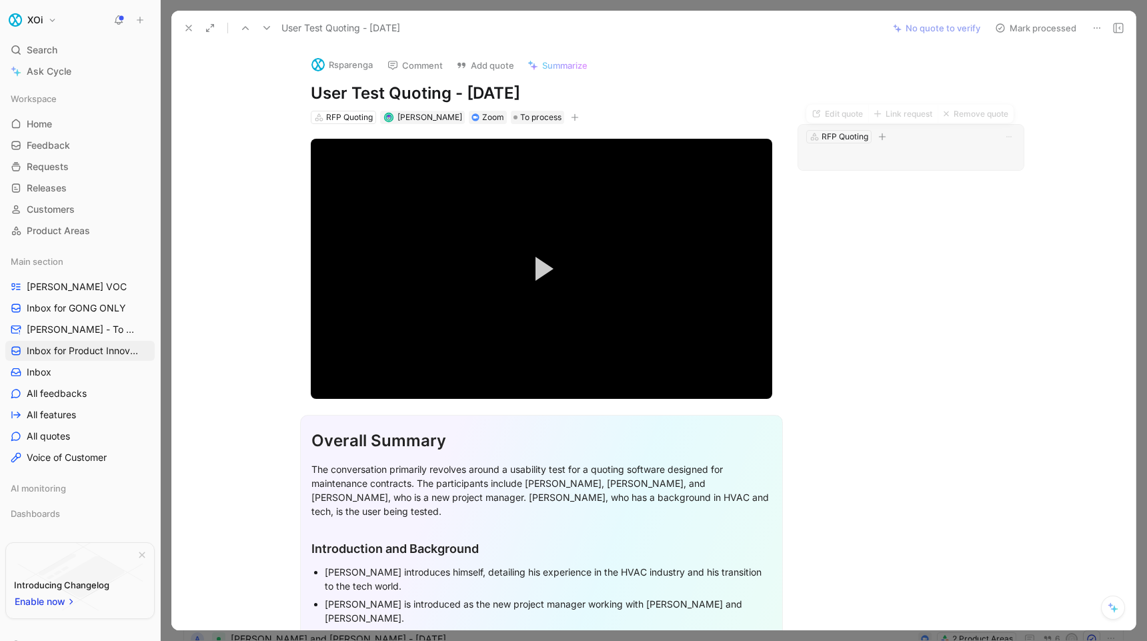
click at [917, 159] on p at bounding box center [910, 157] width 209 height 16
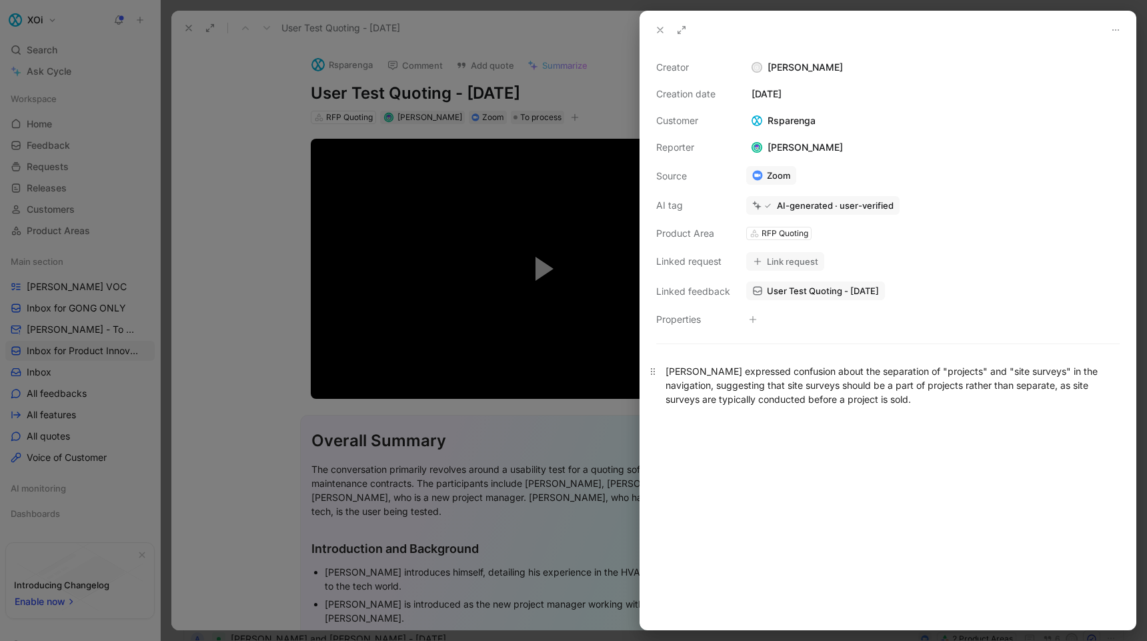
click at [758, 373] on div "[PERSON_NAME] expressed confusion about the separation of "projects" and "site …" at bounding box center [887, 385] width 445 height 42
drag, startPoint x: 758, startPoint y: 373, endPoint x: 921, endPoint y: 407, distance: 166.8
click at [921, 407] on p "[PERSON_NAME] expressed confusion about the separation of "projects" and "site …" at bounding box center [887, 385] width 495 height 50
copy div "expressed confusion about the separation of "projects" and "site surveys" in th…"
click at [579, 90] on div at bounding box center [573, 320] width 1147 height 641
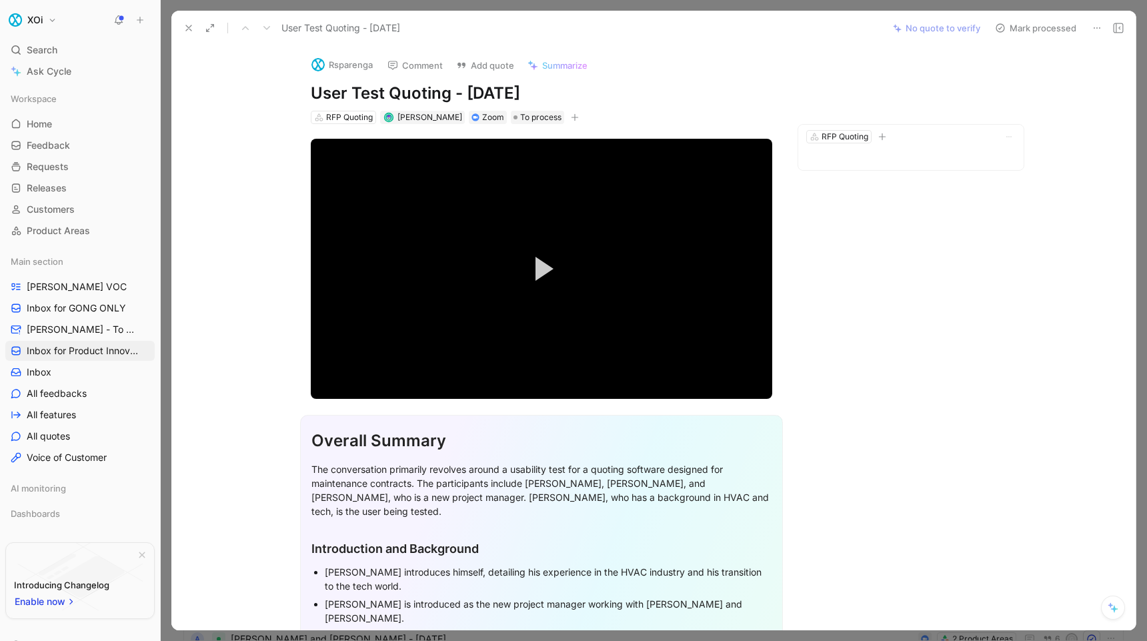
click at [192, 31] on icon at bounding box center [188, 28] width 11 height 11
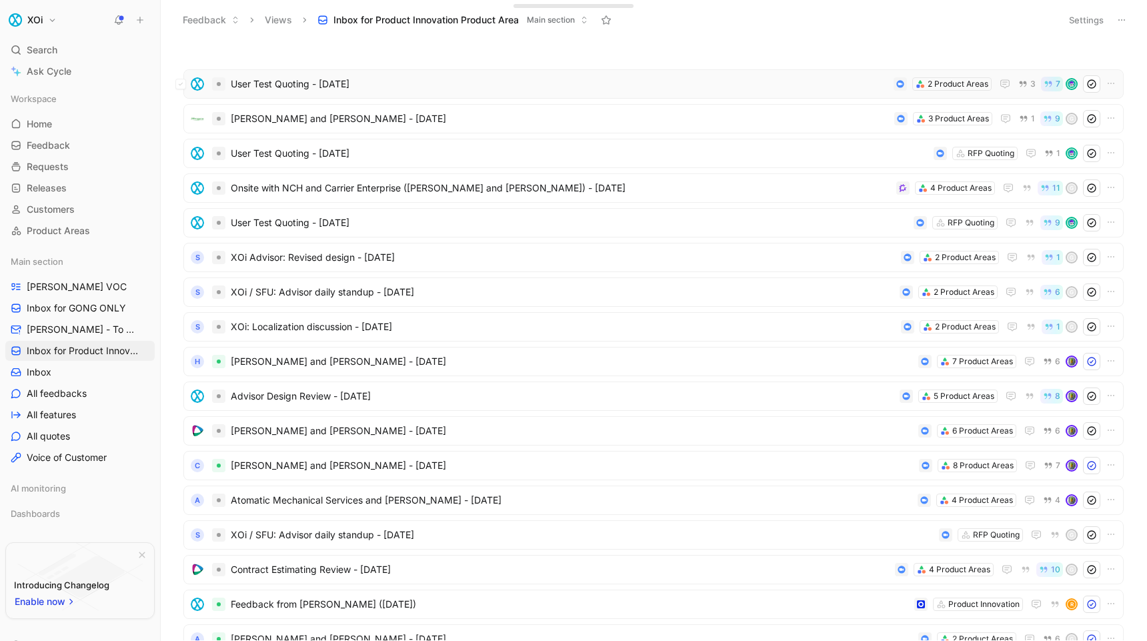
click at [303, 85] on span "User Test Quoting - [DATE]" at bounding box center [559, 84] width 657 height 16
